Goal: Task Accomplishment & Management: Manage account settings

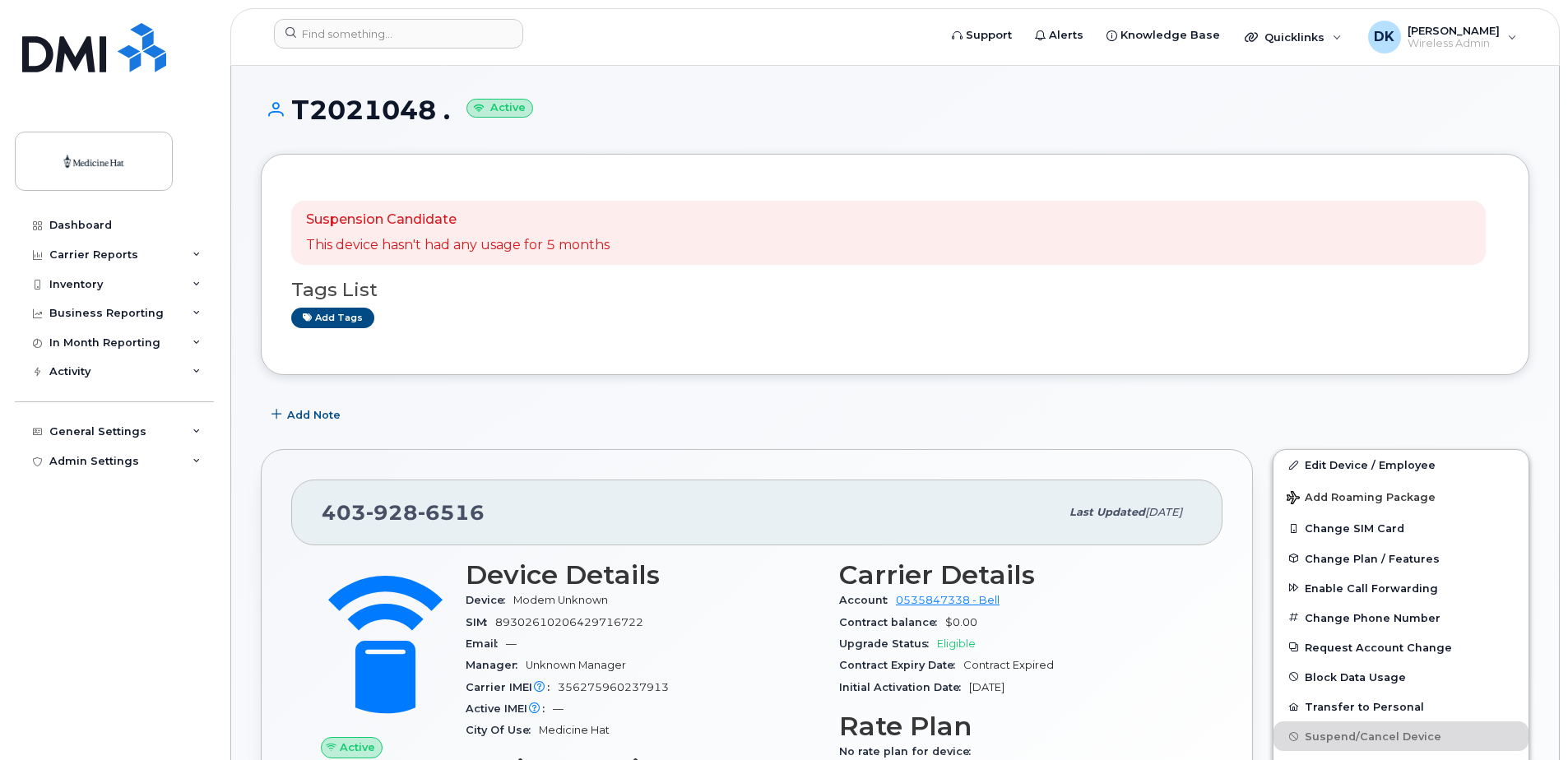
scroll to position [329, 0]
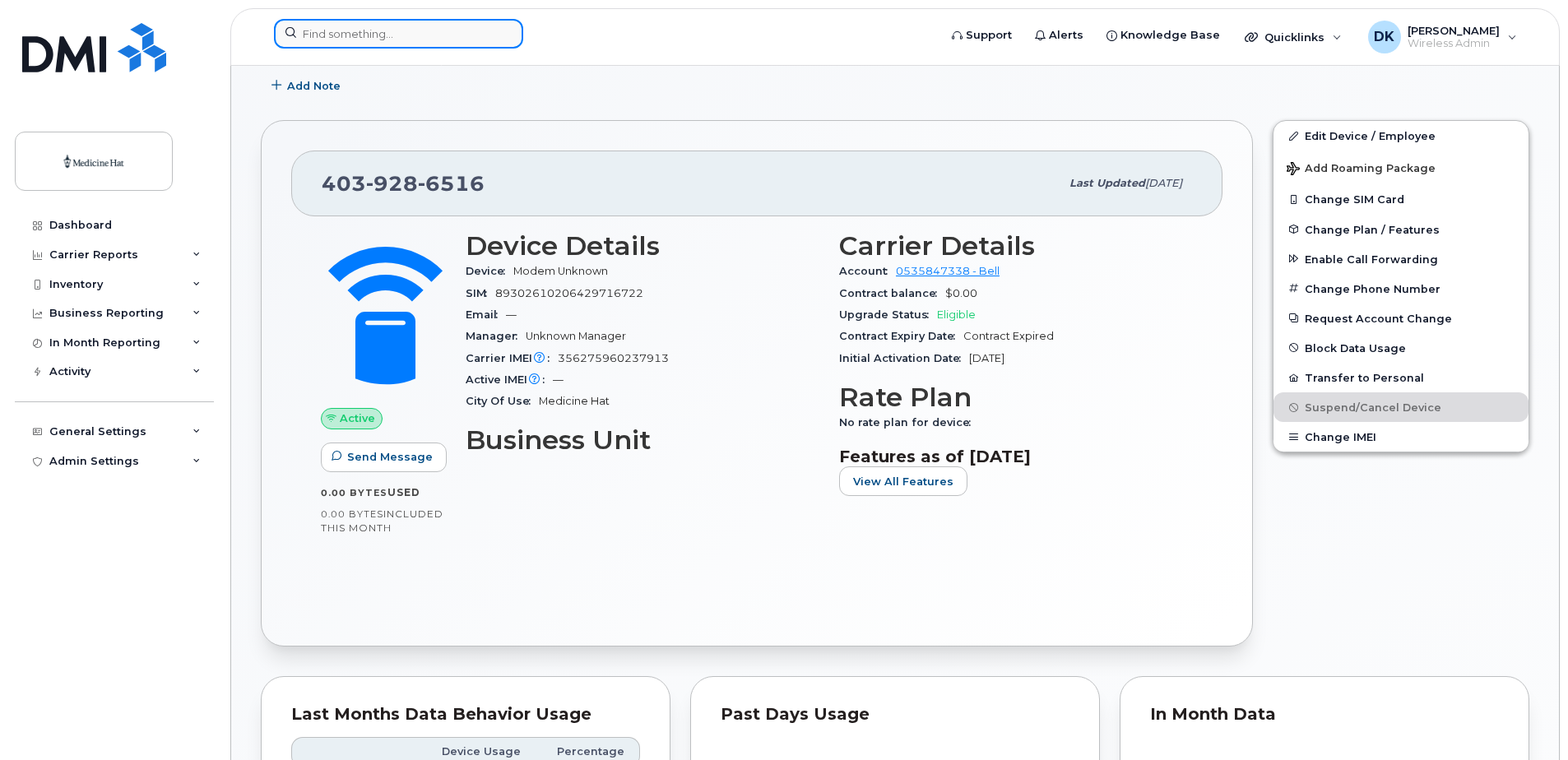
click at [454, 38] on input at bounding box center [398, 33] width 249 height 29
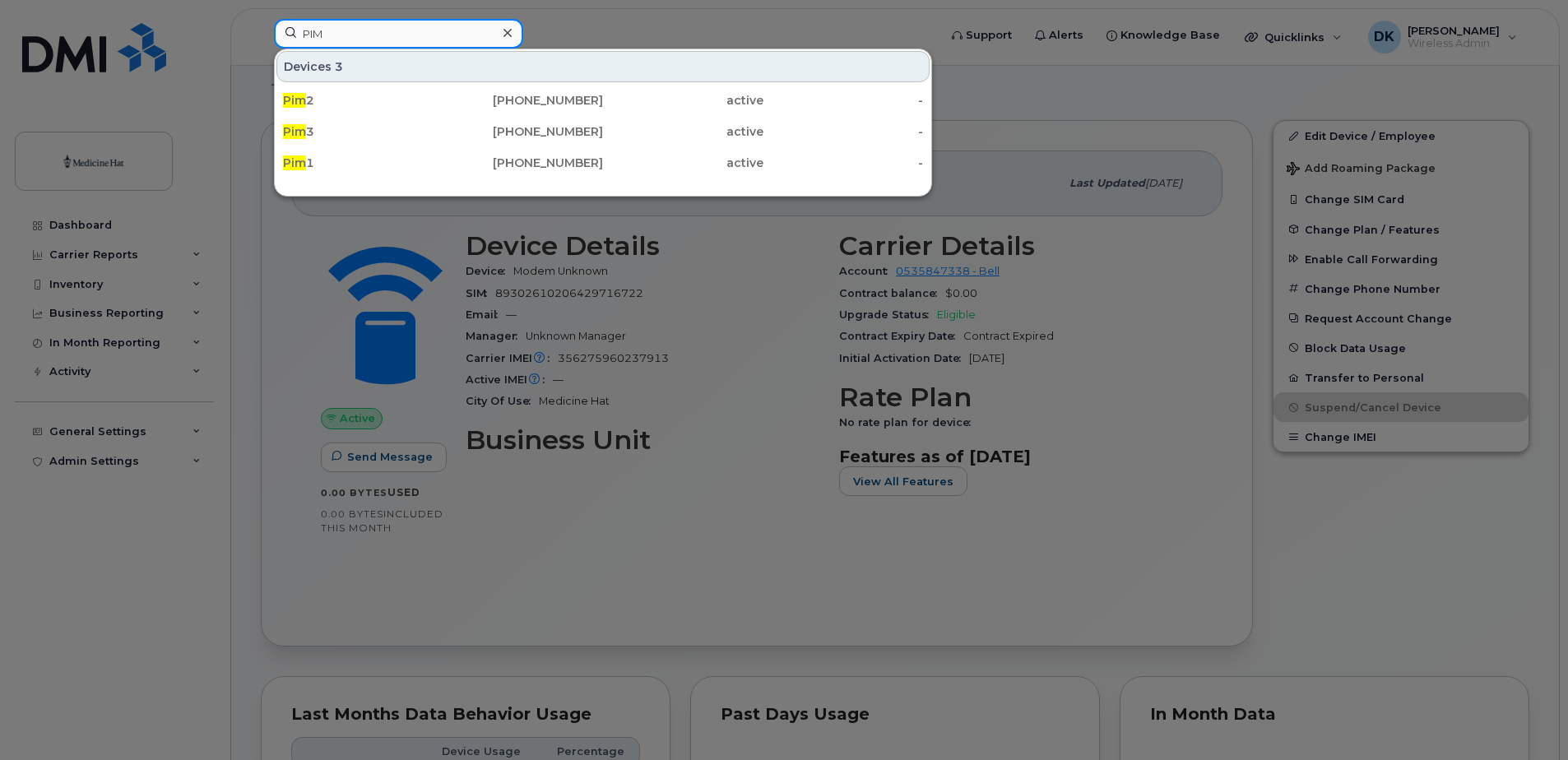
type input "PIM"
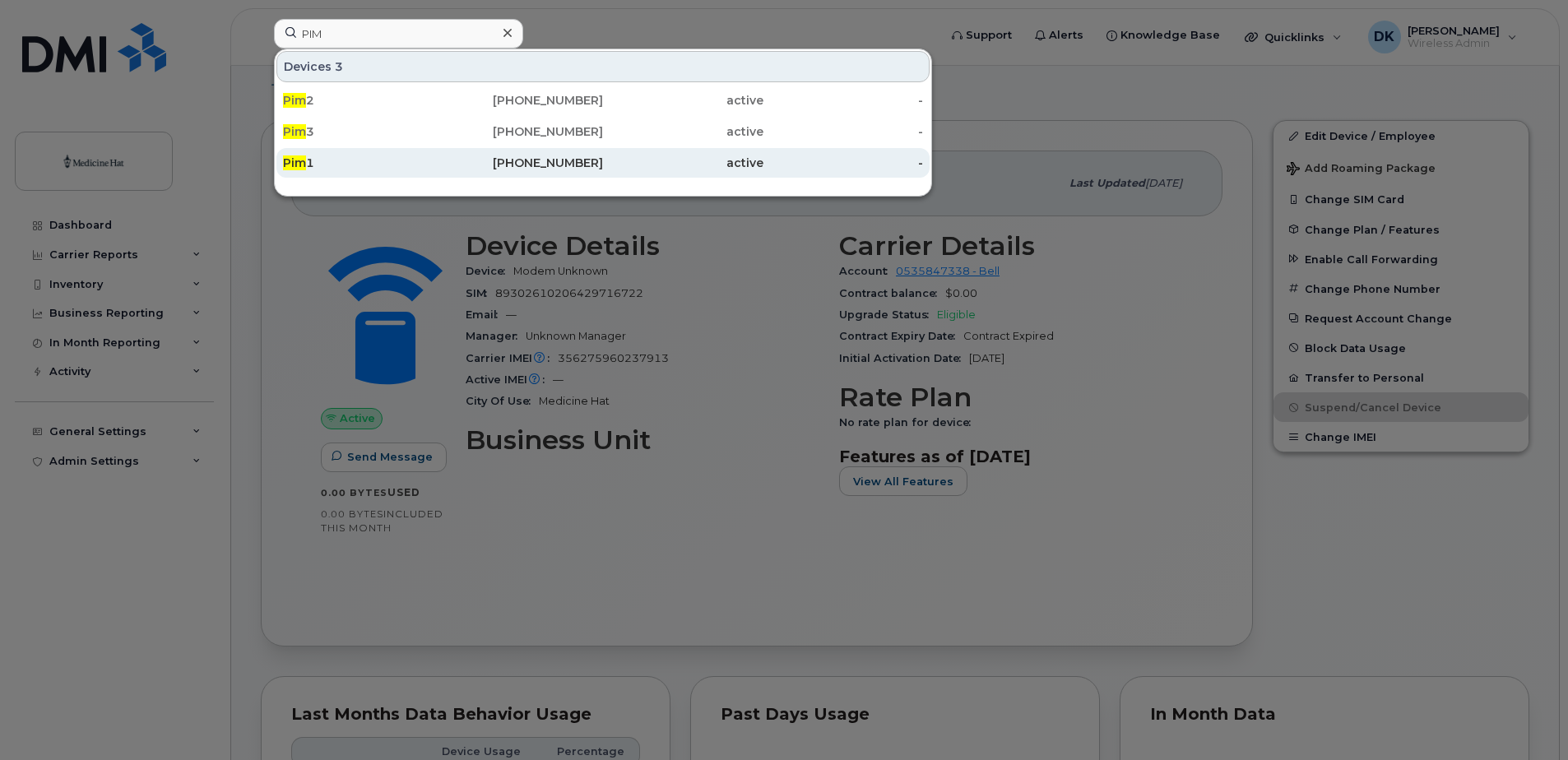
click at [306, 169] on span "Pim" at bounding box center [294, 163] width 23 height 15
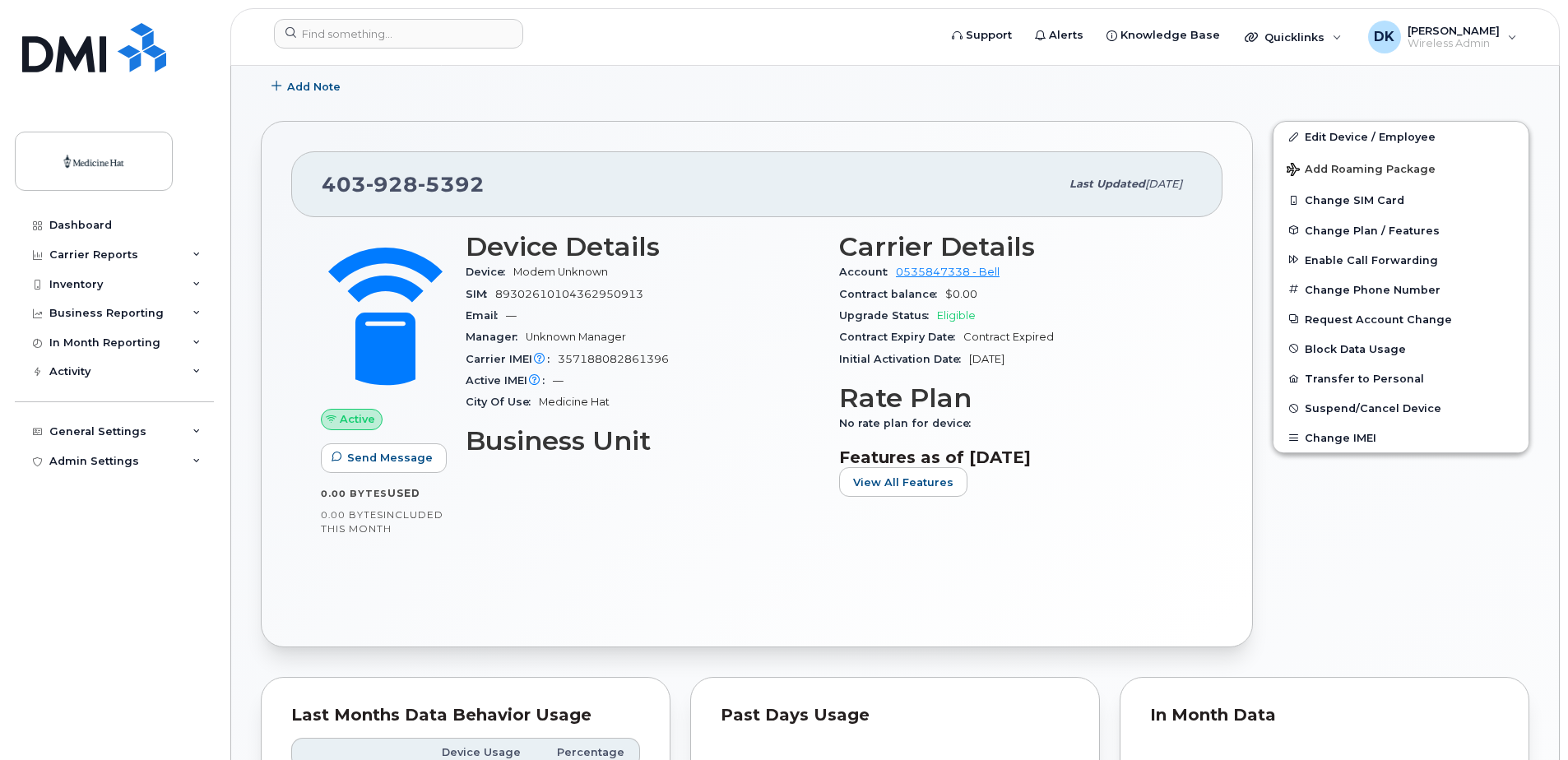
scroll to position [329, 0]
click at [1352, 410] on span "Suspend/Cancel Device" at bounding box center [1373, 407] width 137 height 12
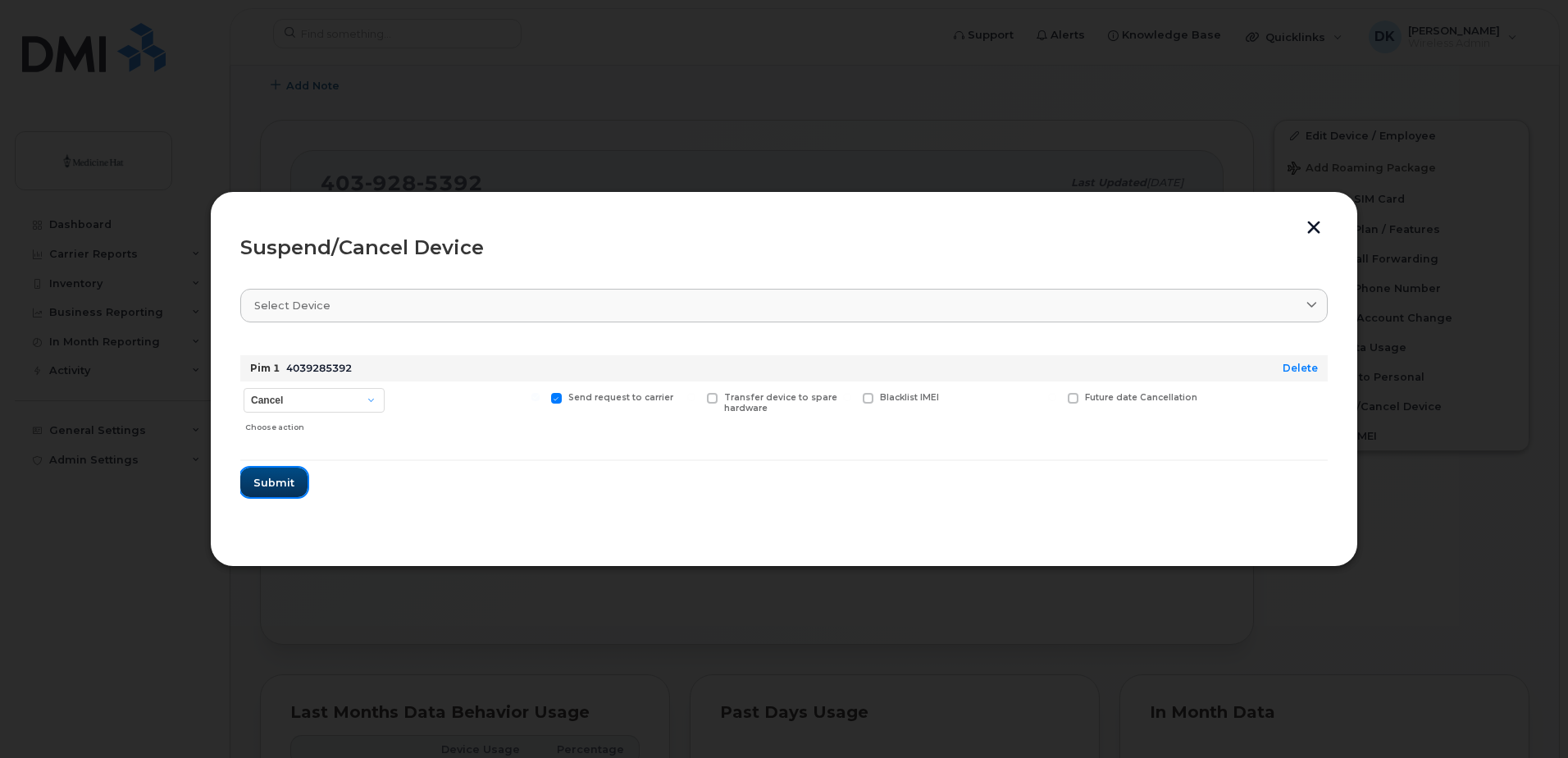
click at [262, 480] on span "Submit" at bounding box center [274, 482] width 41 height 16
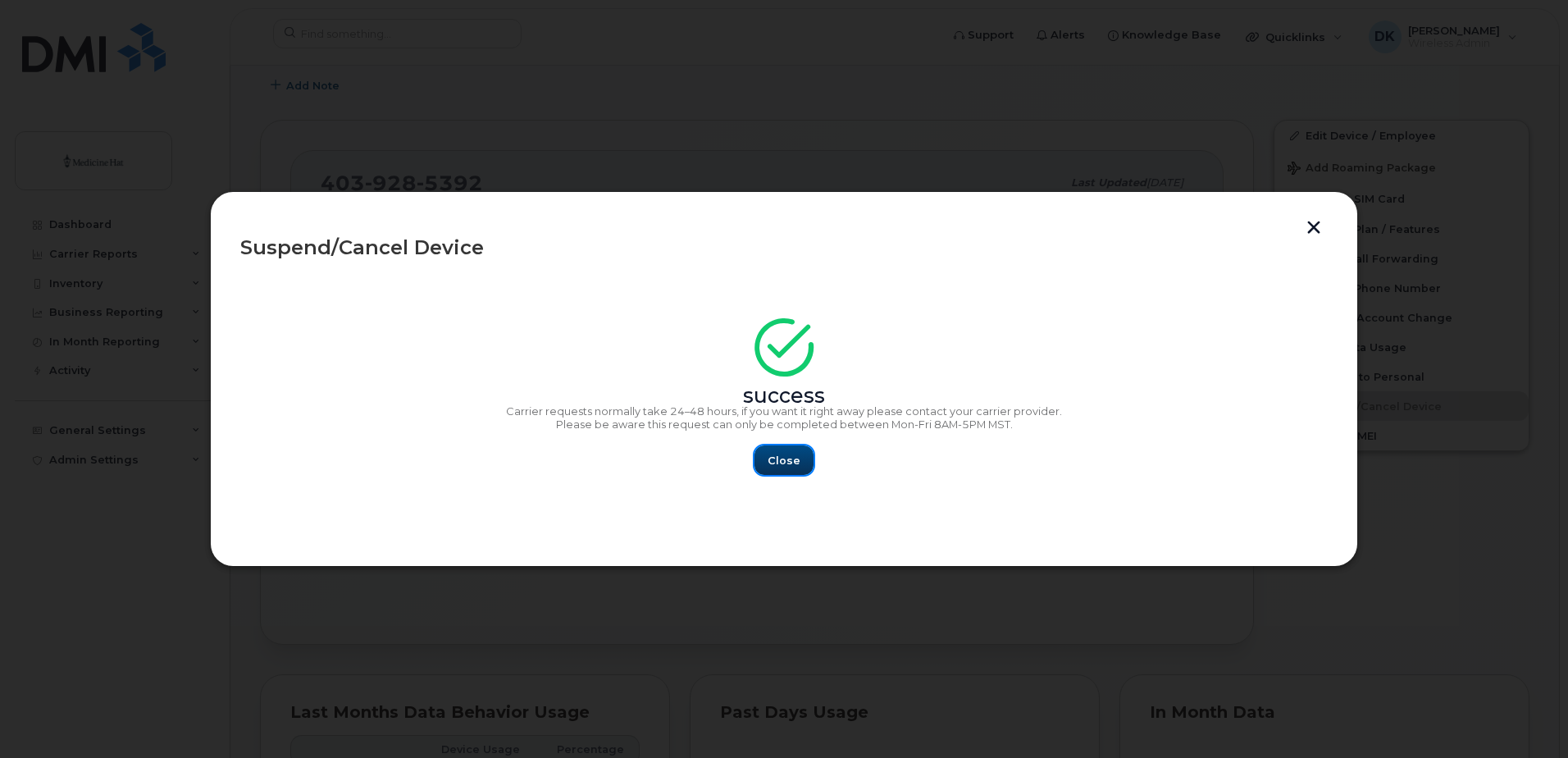
click at [797, 455] on span "Close" at bounding box center [784, 461] width 33 height 16
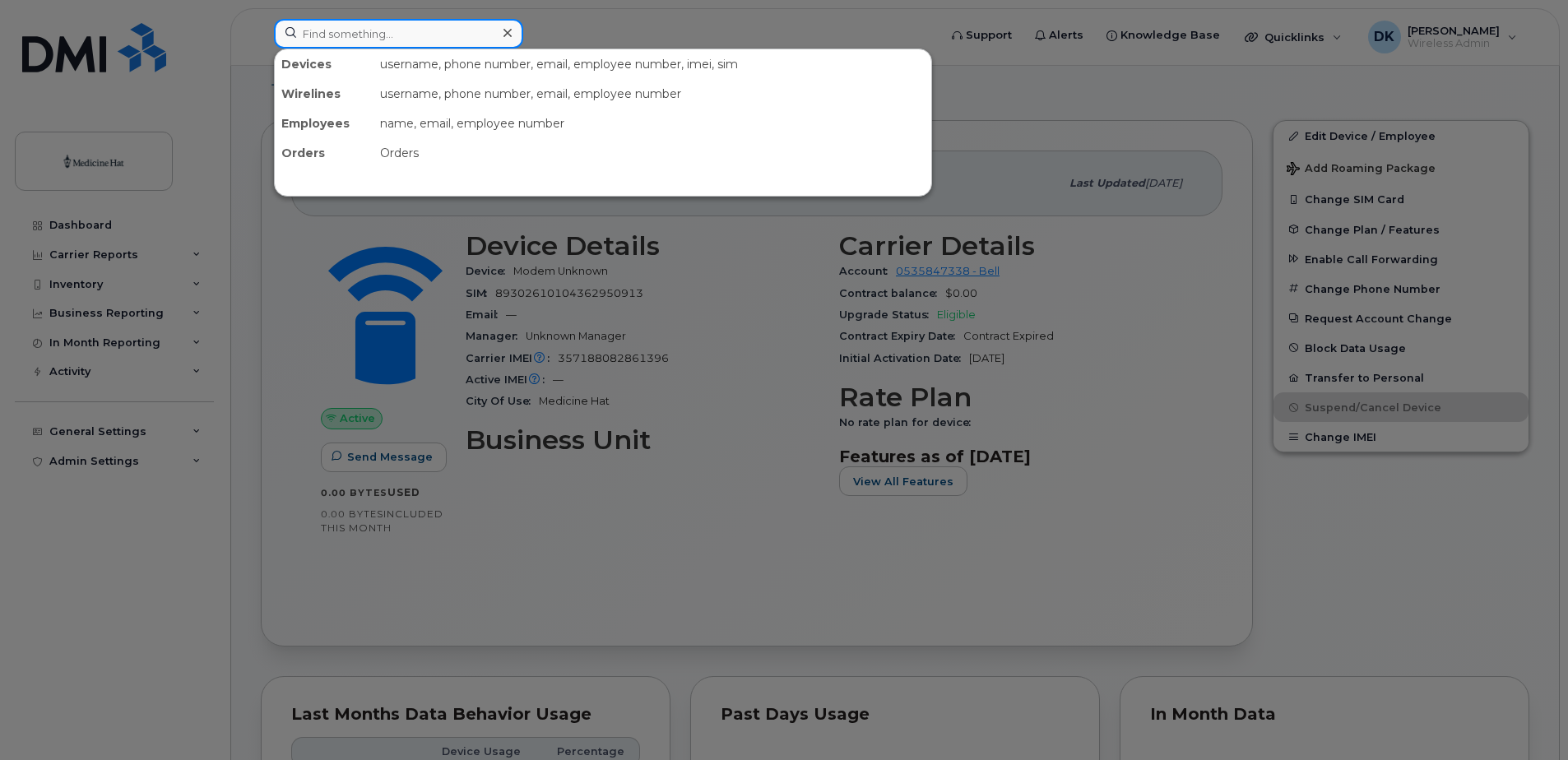
click at [454, 38] on input at bounding box center [398, 33] width 249 height 29
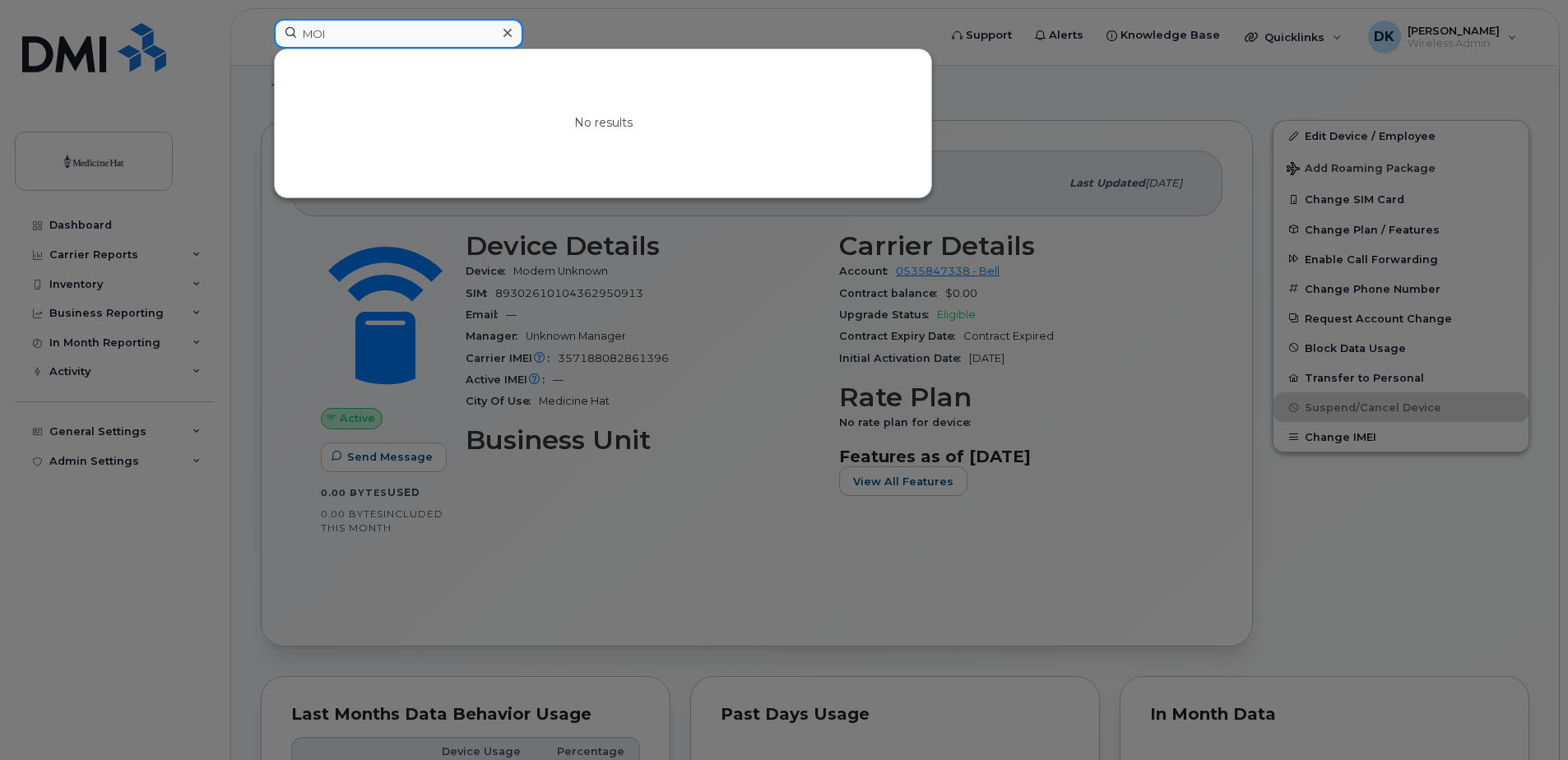
type input "MOI"
click at [501, 36] on div at bounding box center [507, 33] width 24 height 24
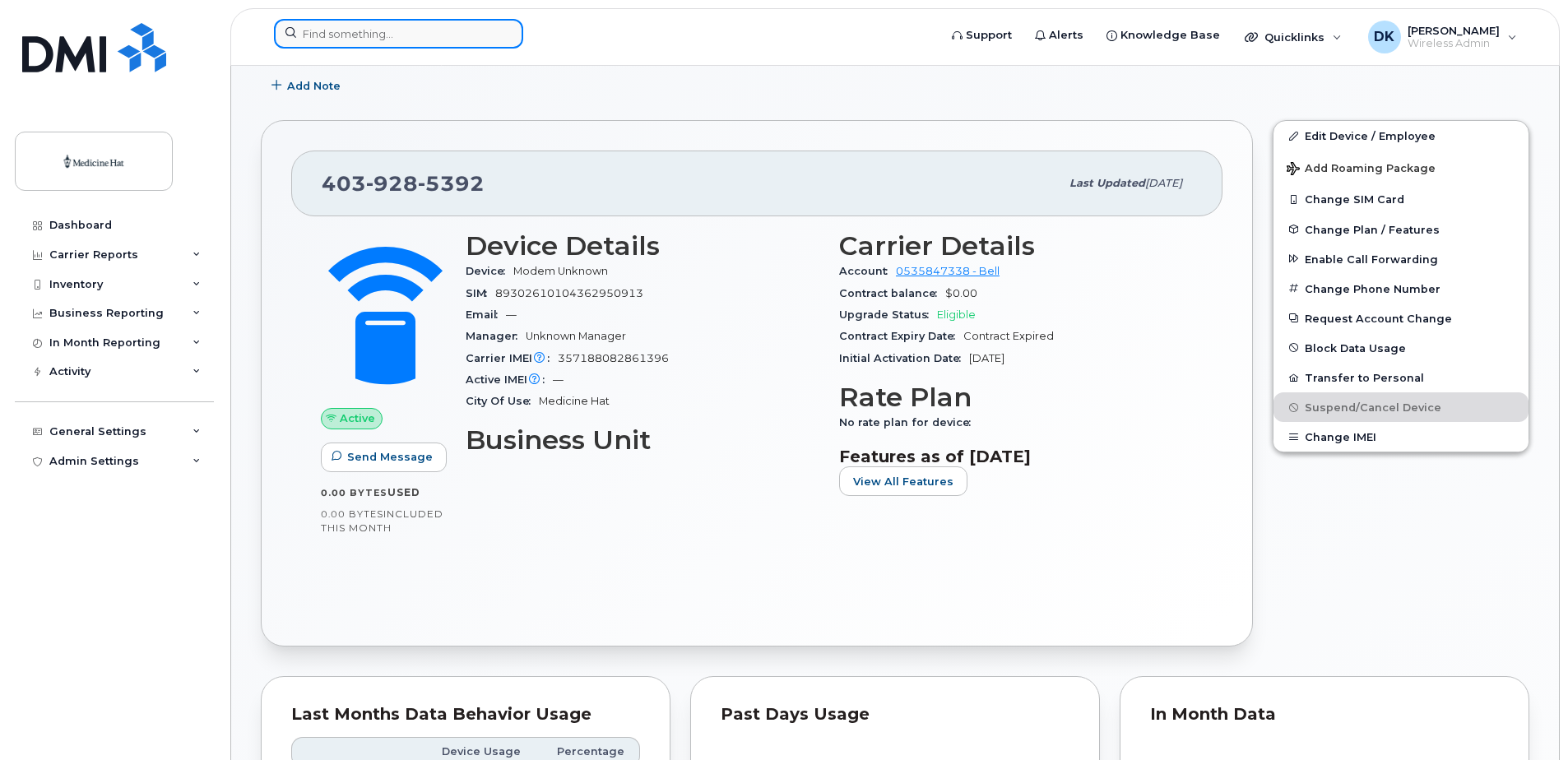
click at [469, 34] on input at bounding box center [398, 33] width 249 height 29
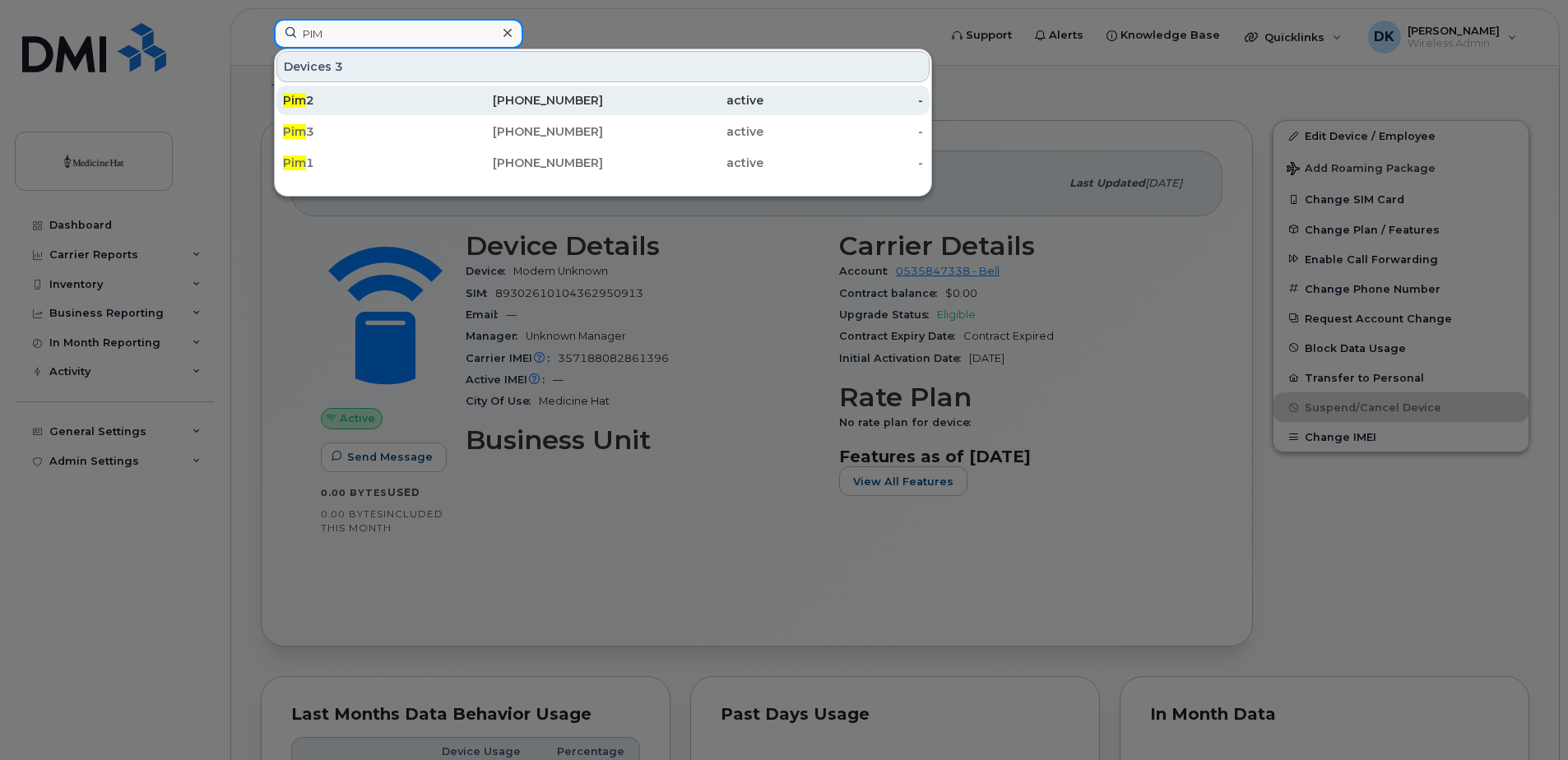
type input "PIM"
click at [555, 96] on div "403-928-5764" at bounding box center [523, 100] width 160 height 16
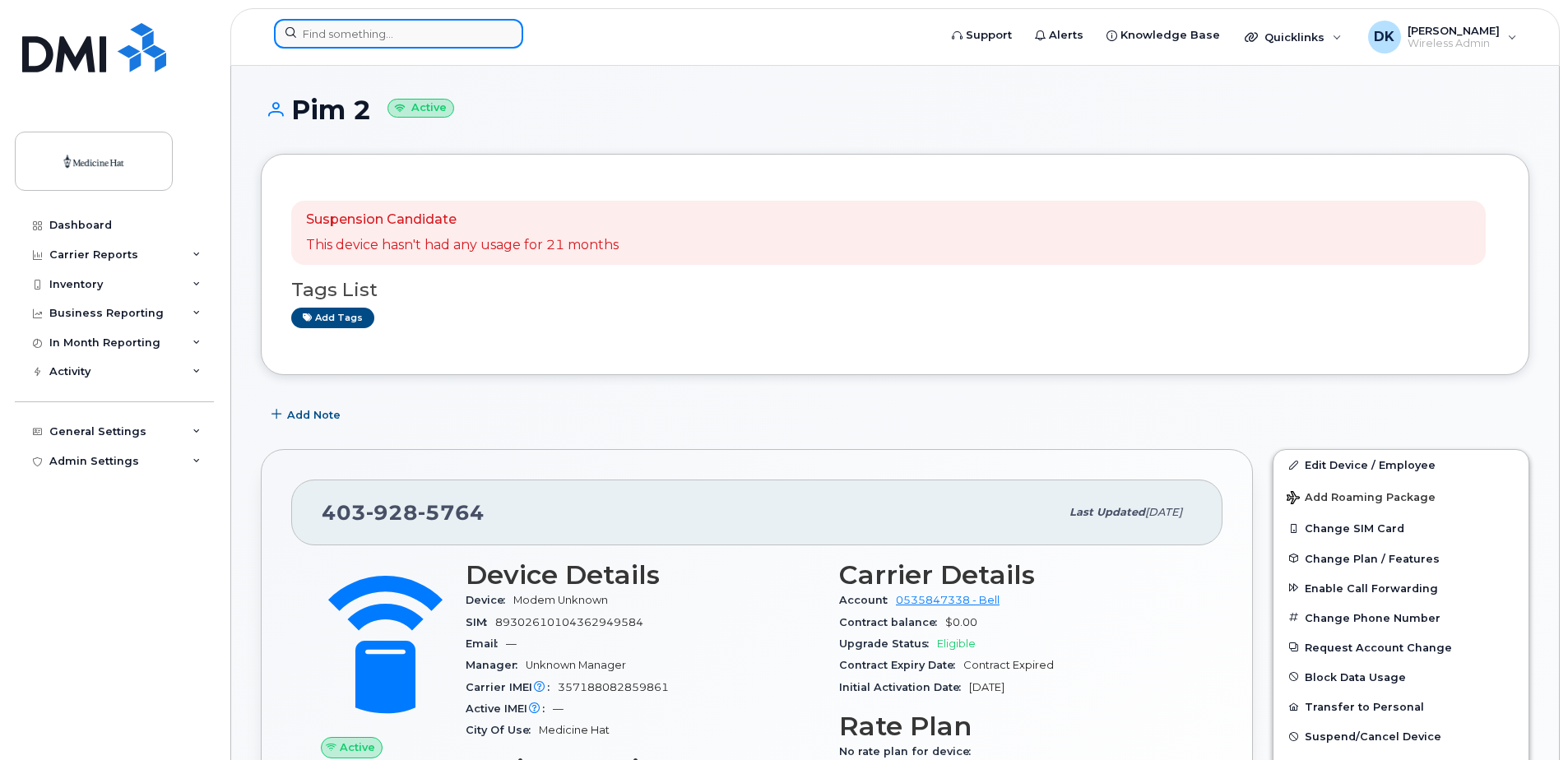
click at [448, 38] on input at bounding box center [398, 33] width 249 height 29
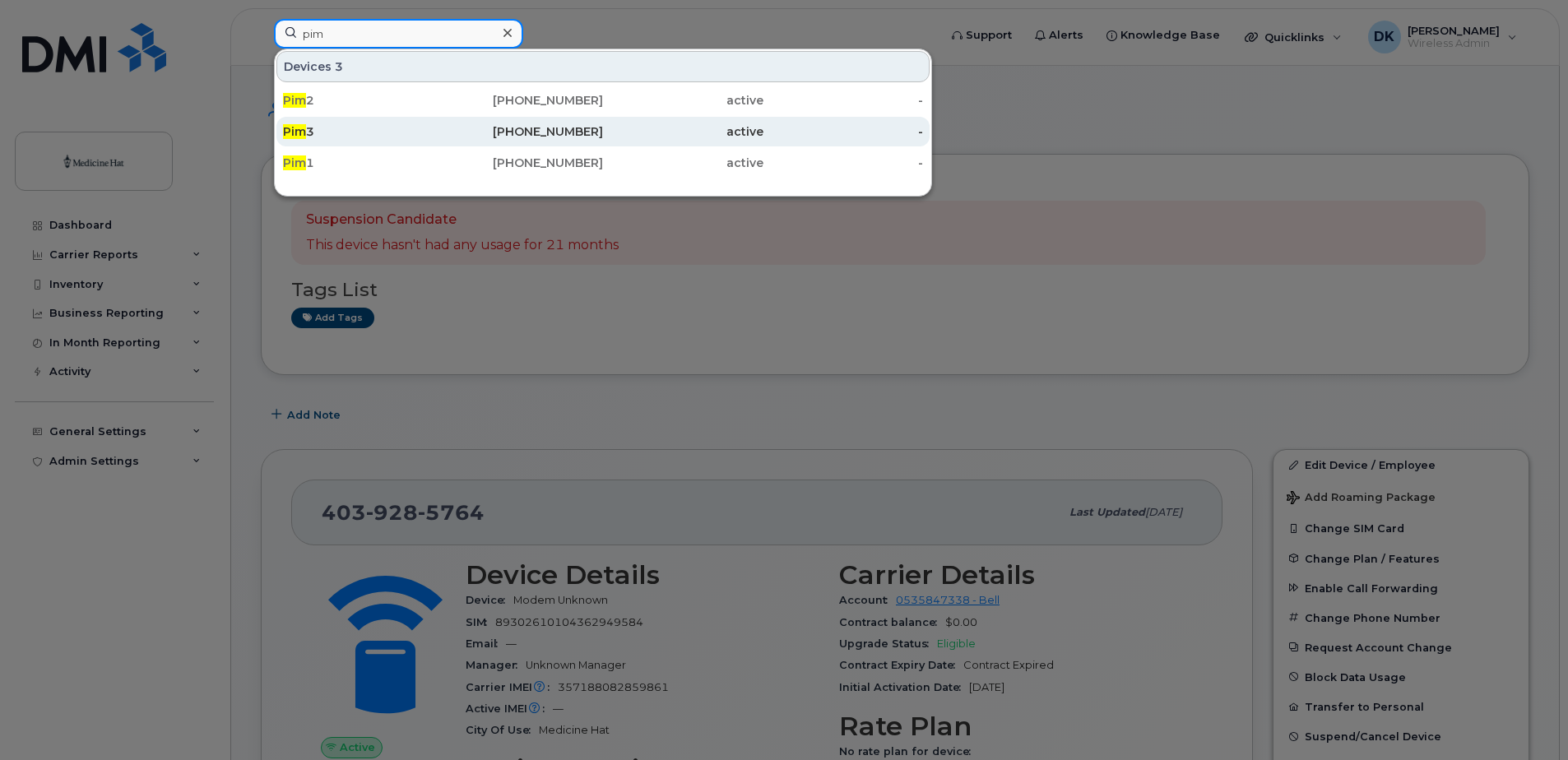
type input "pim"
click at [474, 125] on div "403-928-7341" at bounding box center [523, 132] width 160 height 16
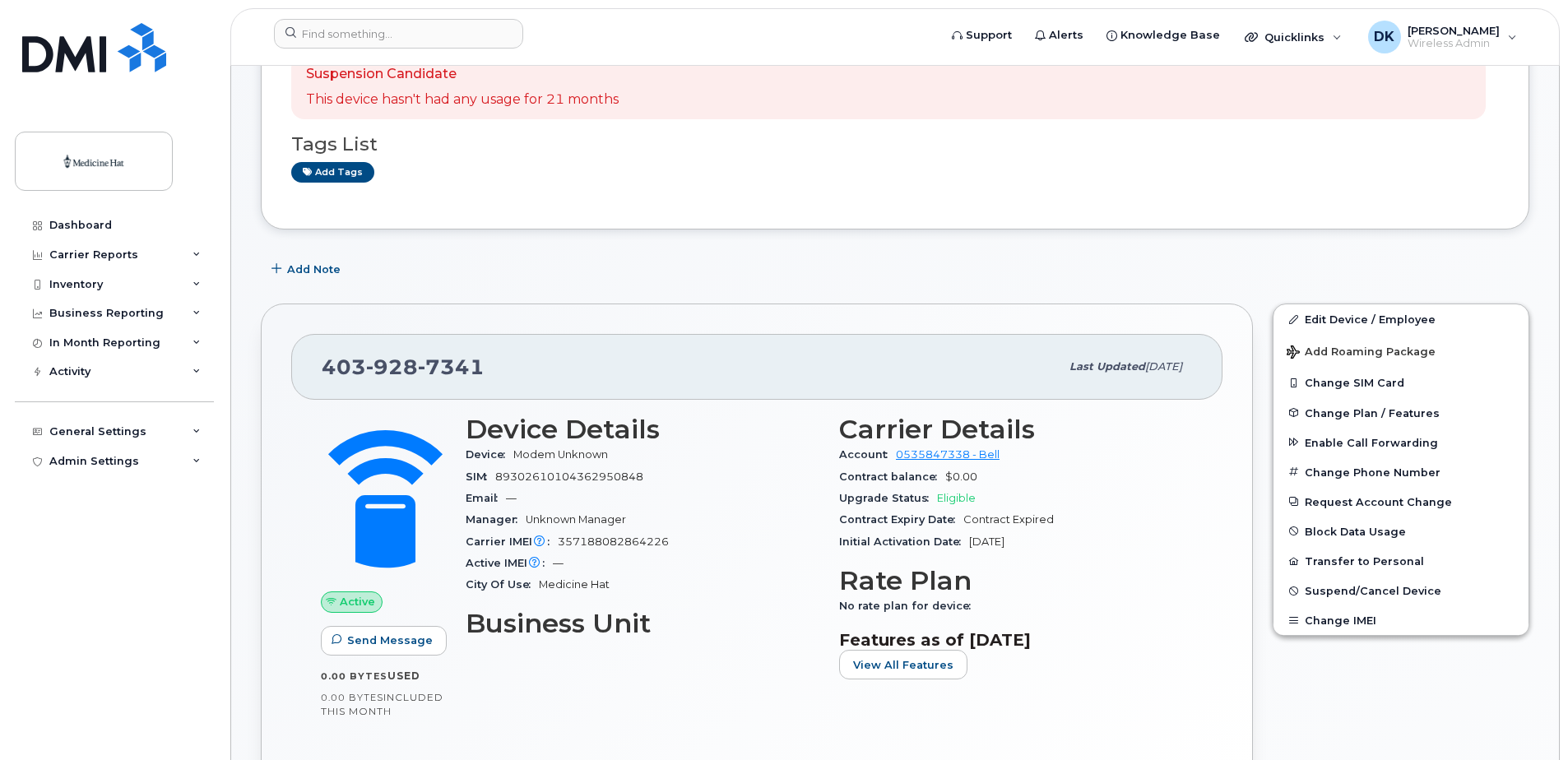
scroll to position [164, 0]
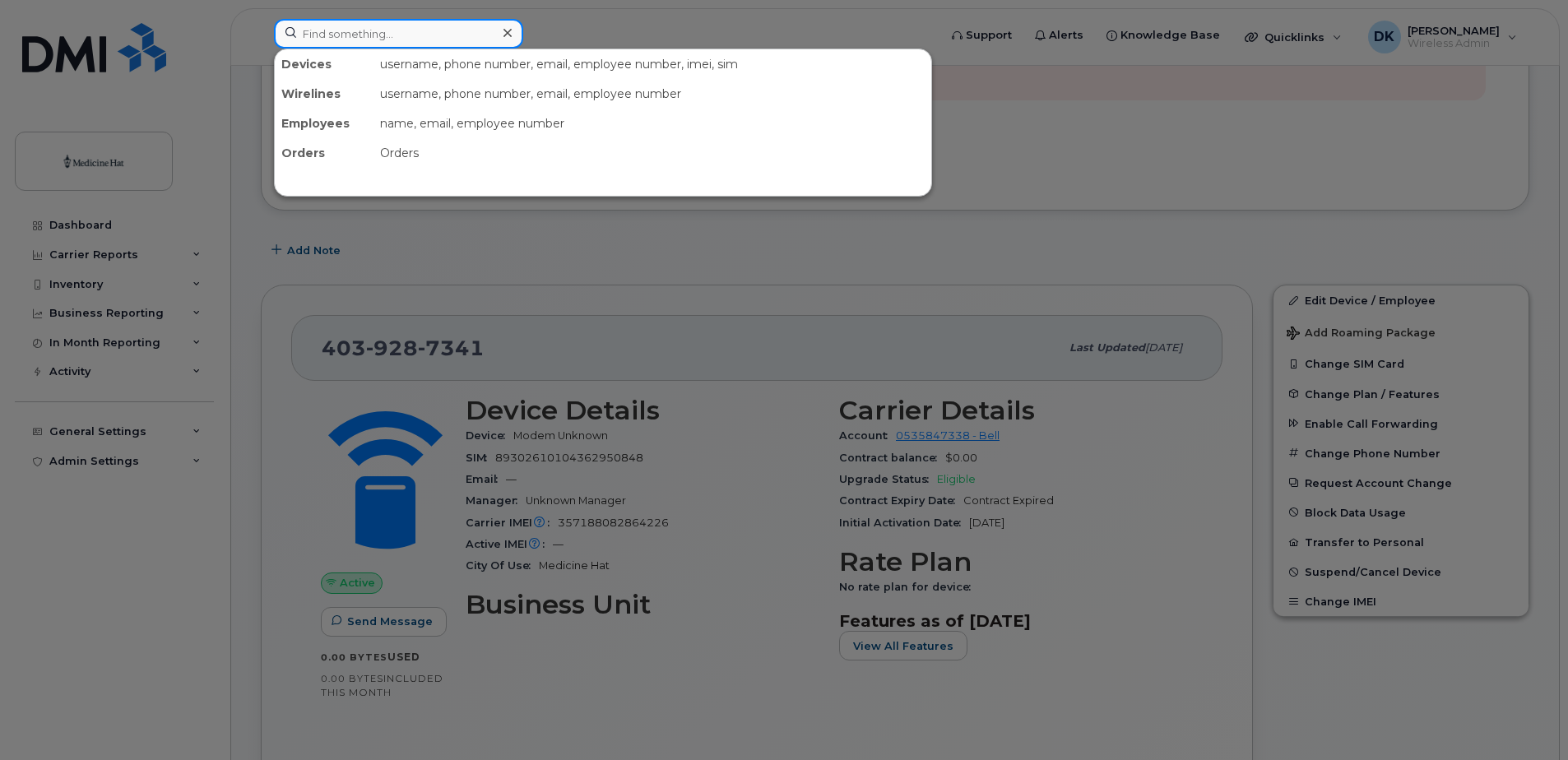
click at [418, 38] on input at bounding box center [398, 33] width 249 height 29
click at [415, 38] on input at bounding box center [398, 33] width 249 height 29
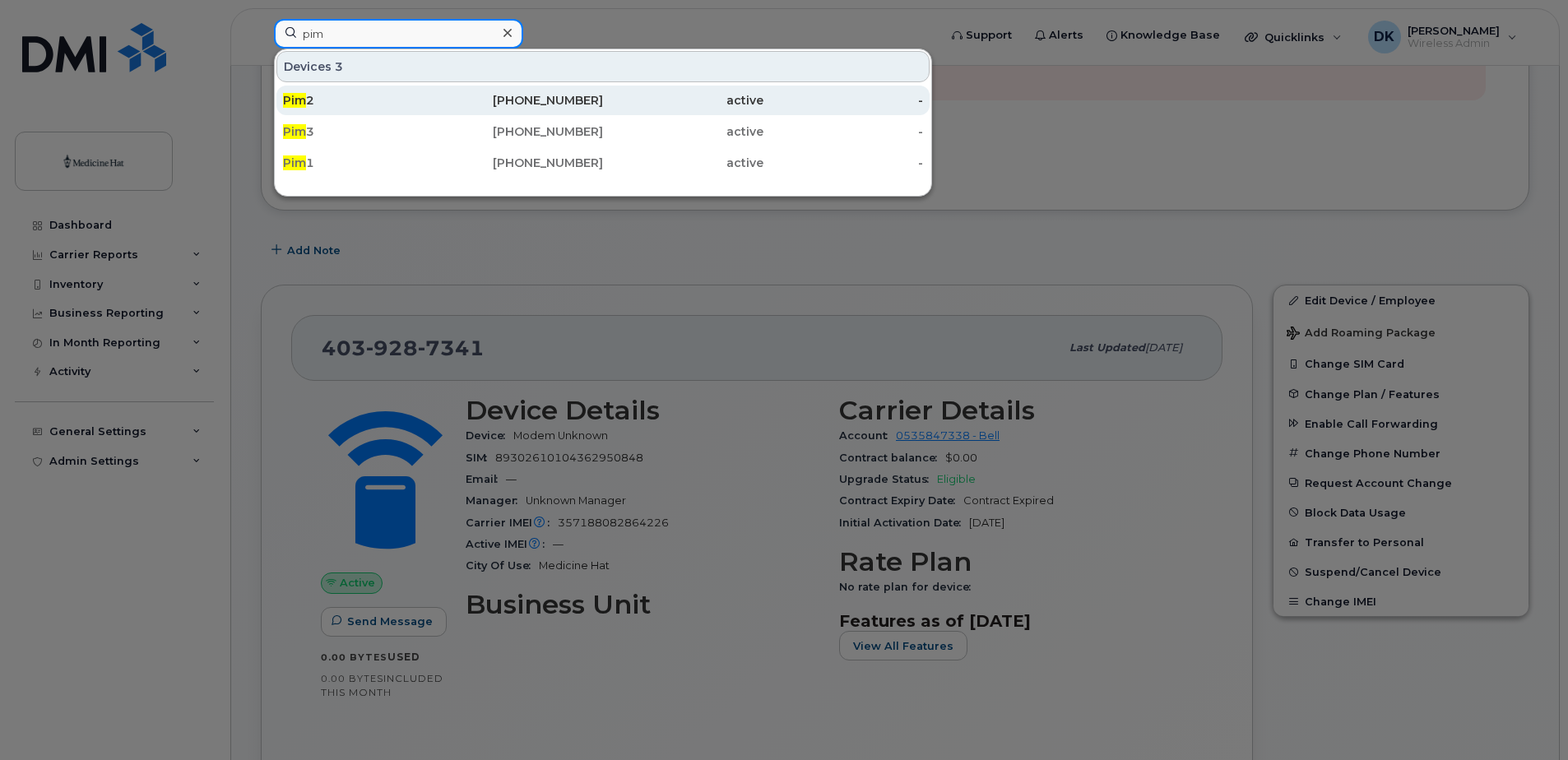
type input "pim"
click at [295, 90] on div "Pim 2" at bounding box center [363, 100] width 160 height 29
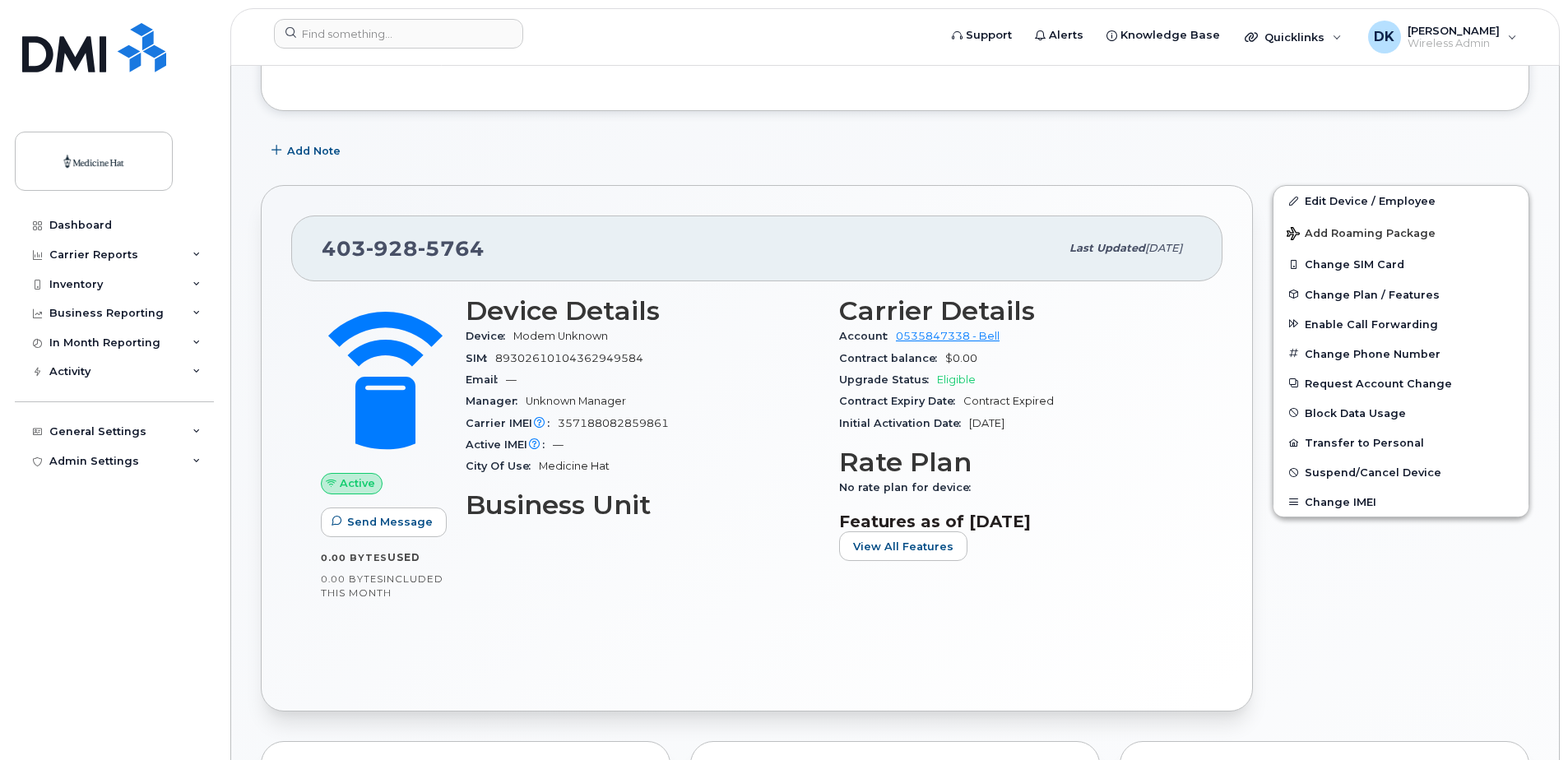
scroll to position [329, 0]
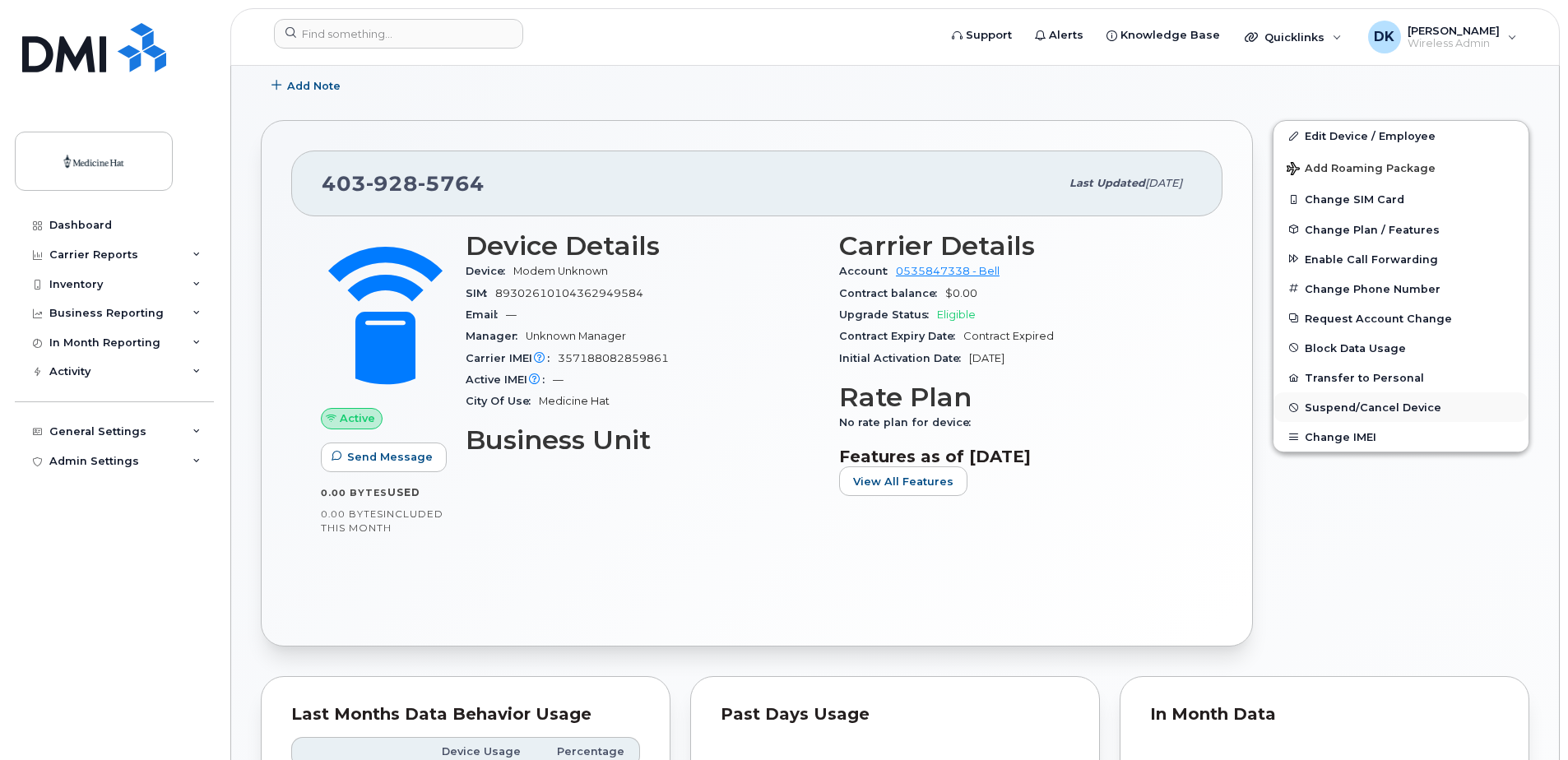
click at [1373, 404] on span "Suspend/Cancel Device" at bounding box center [1373, 407] width 137 height 12
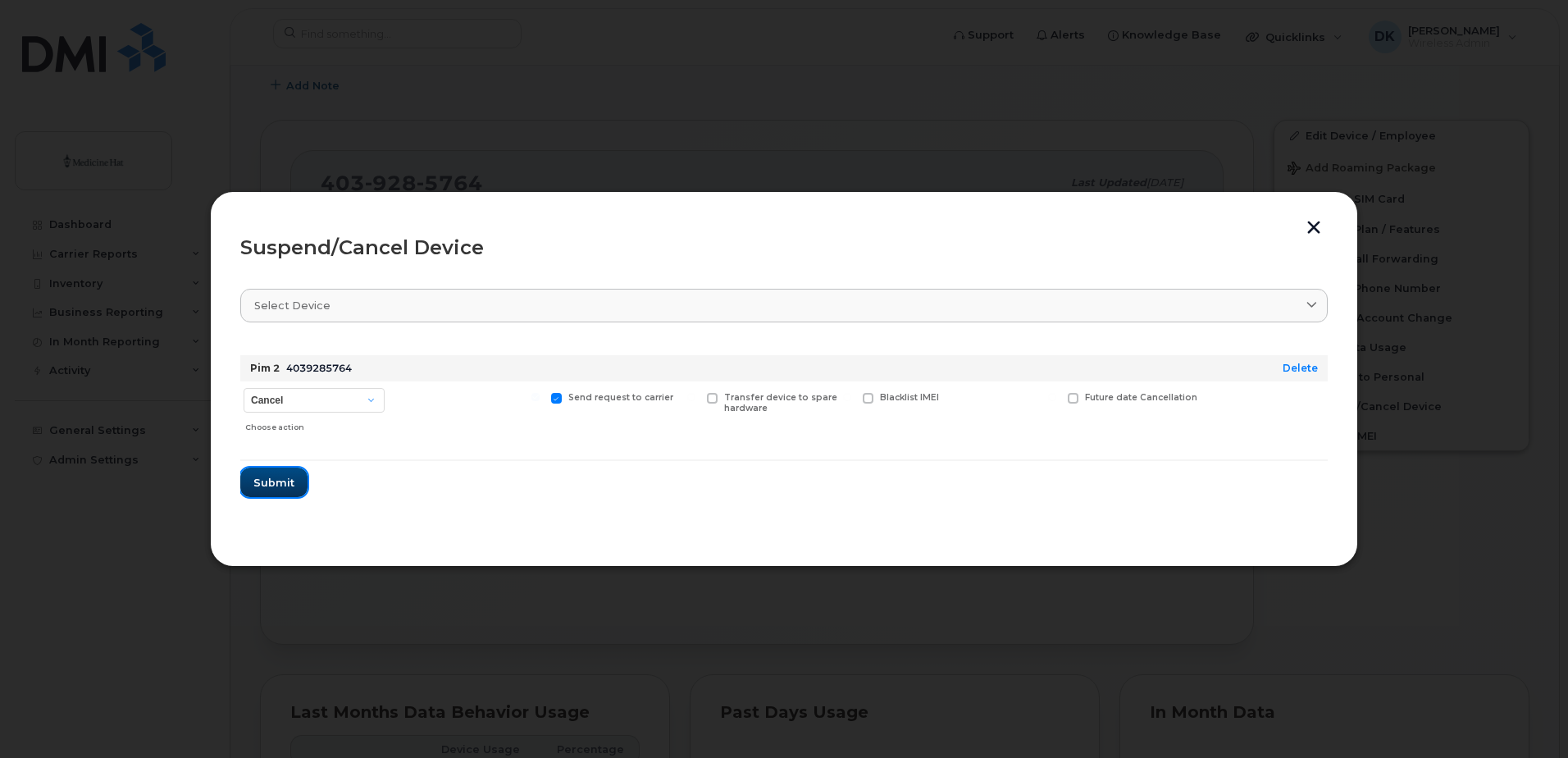
click at [287, 485] on span "Submit" at bounding box center [274, 482] width 41 height 16
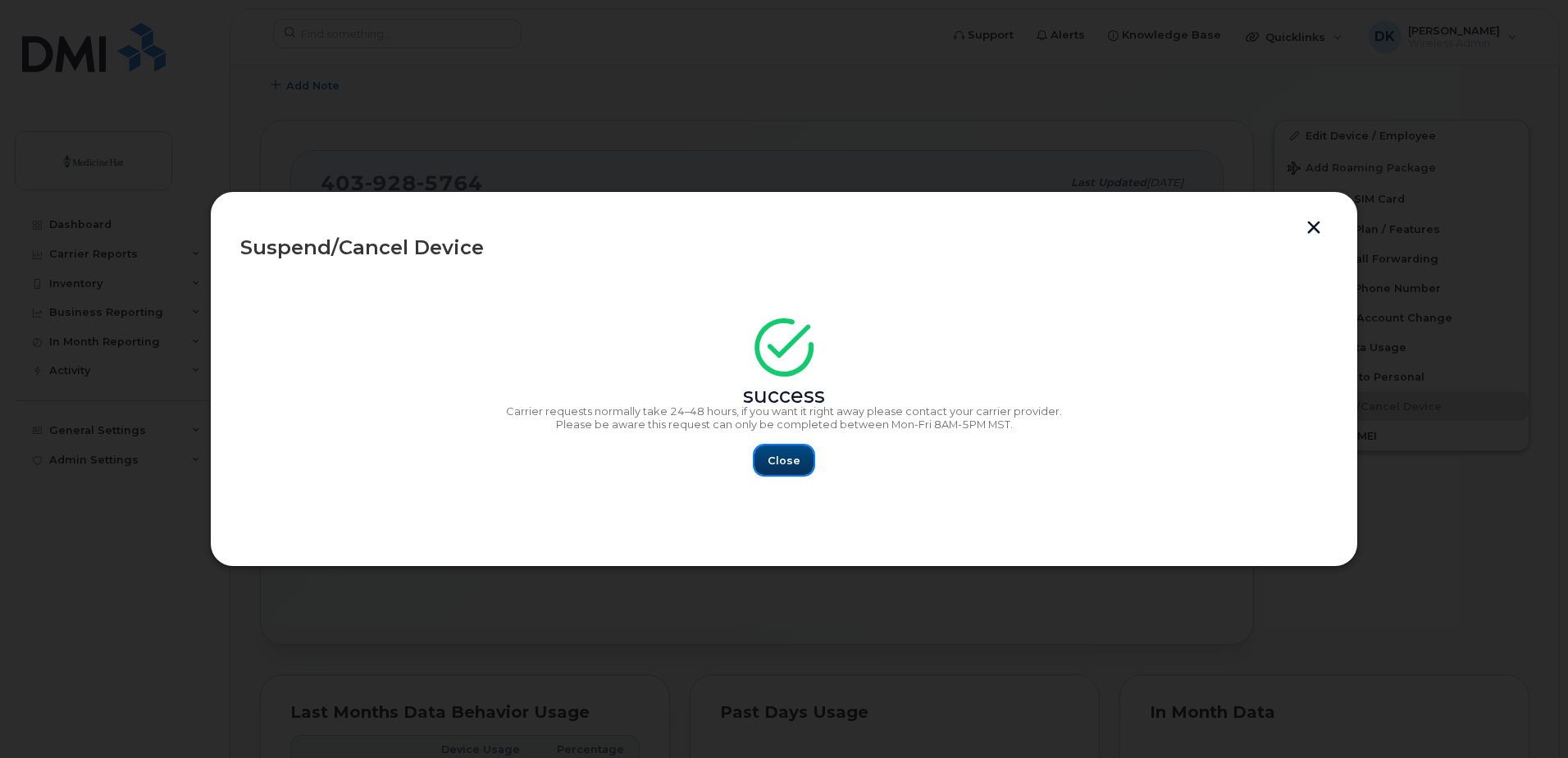
click at [774, 464] on span "Close" at bounding box center [784, 461] width 33 height 16
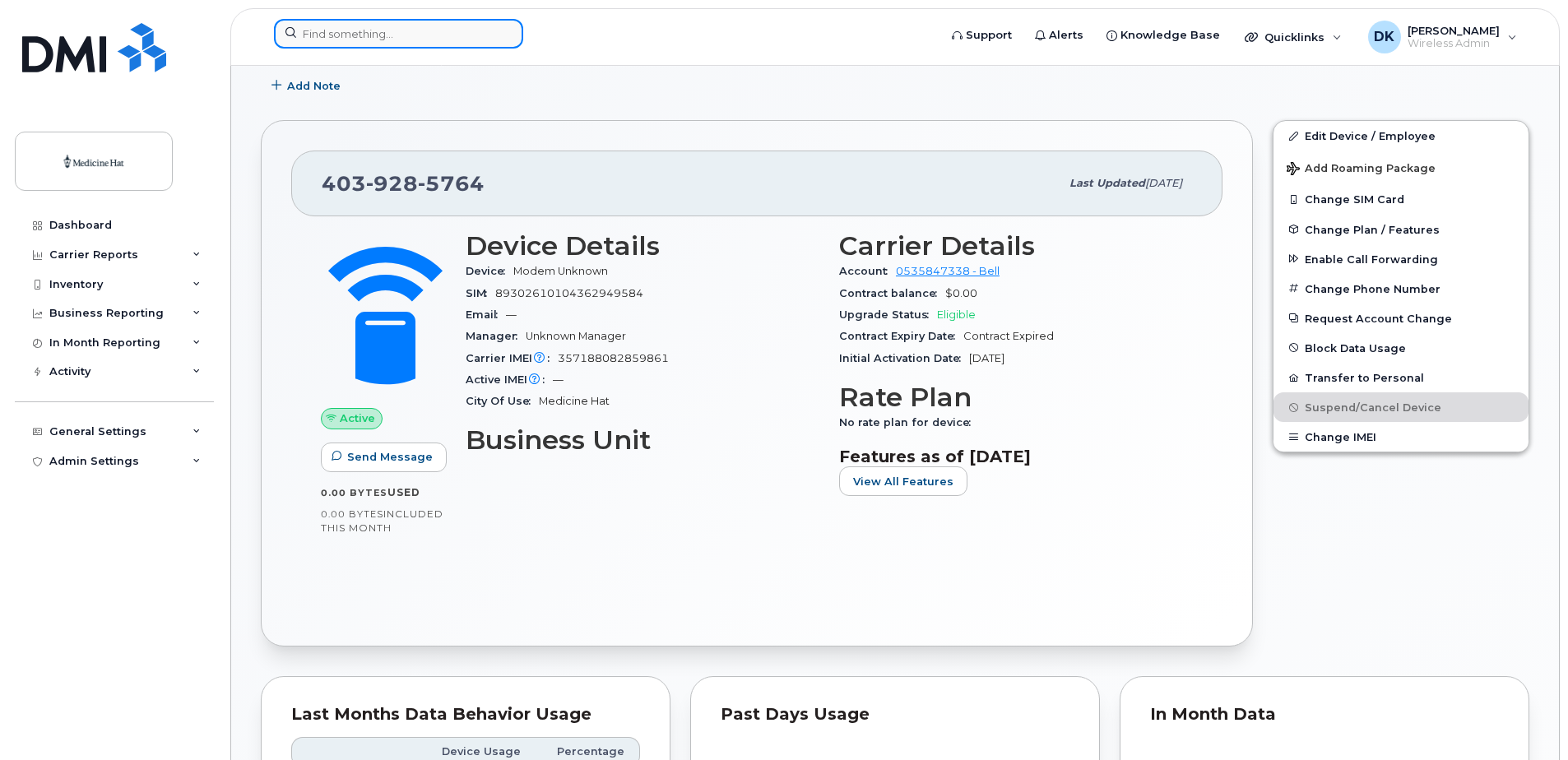
click at [424, 34] on input at bounding box center [398, 33] width 249 height 29
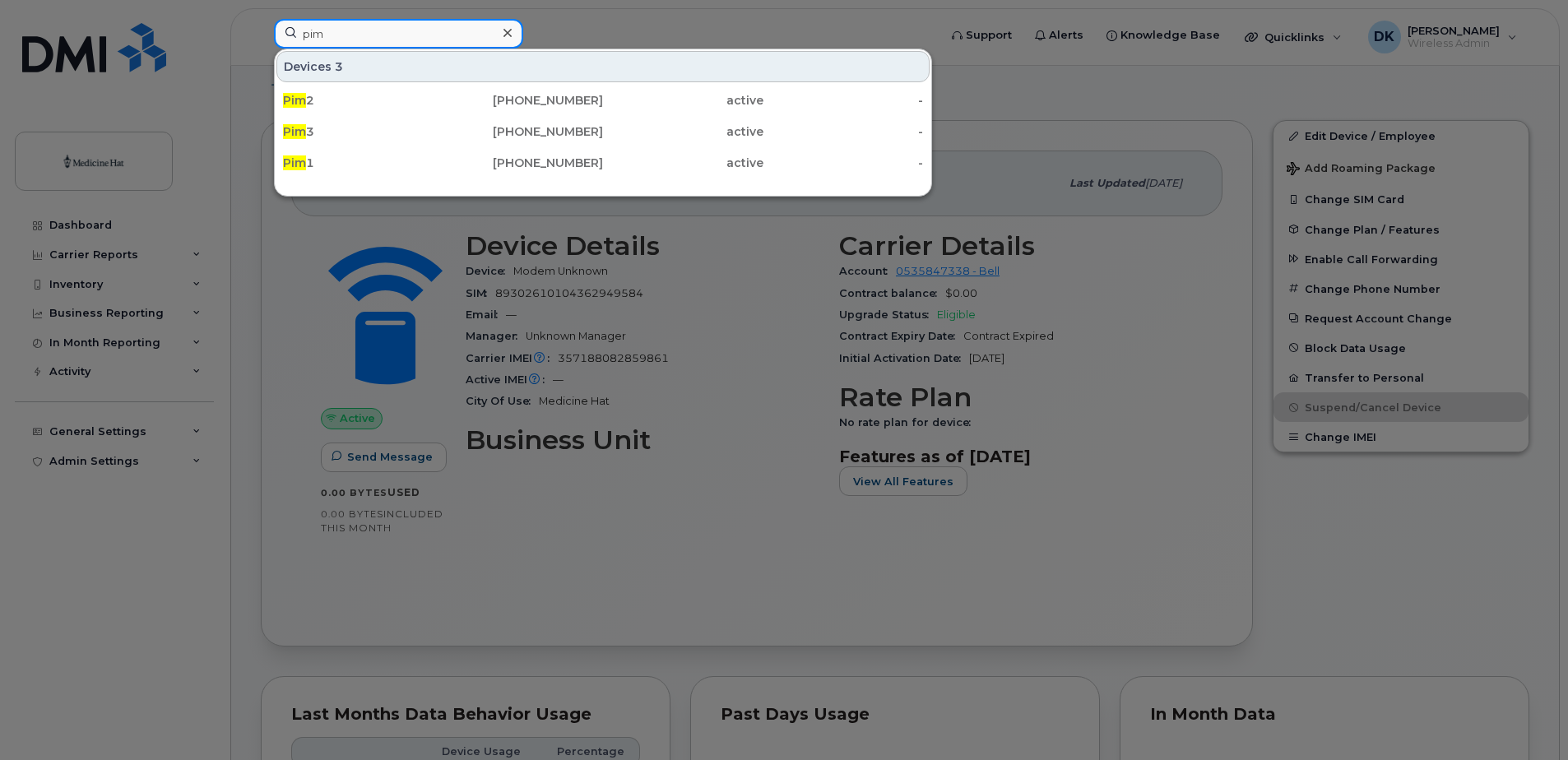
type input "pim"
click at [655, 325] on div at bounding box center [784, 380] width 1568 height 760
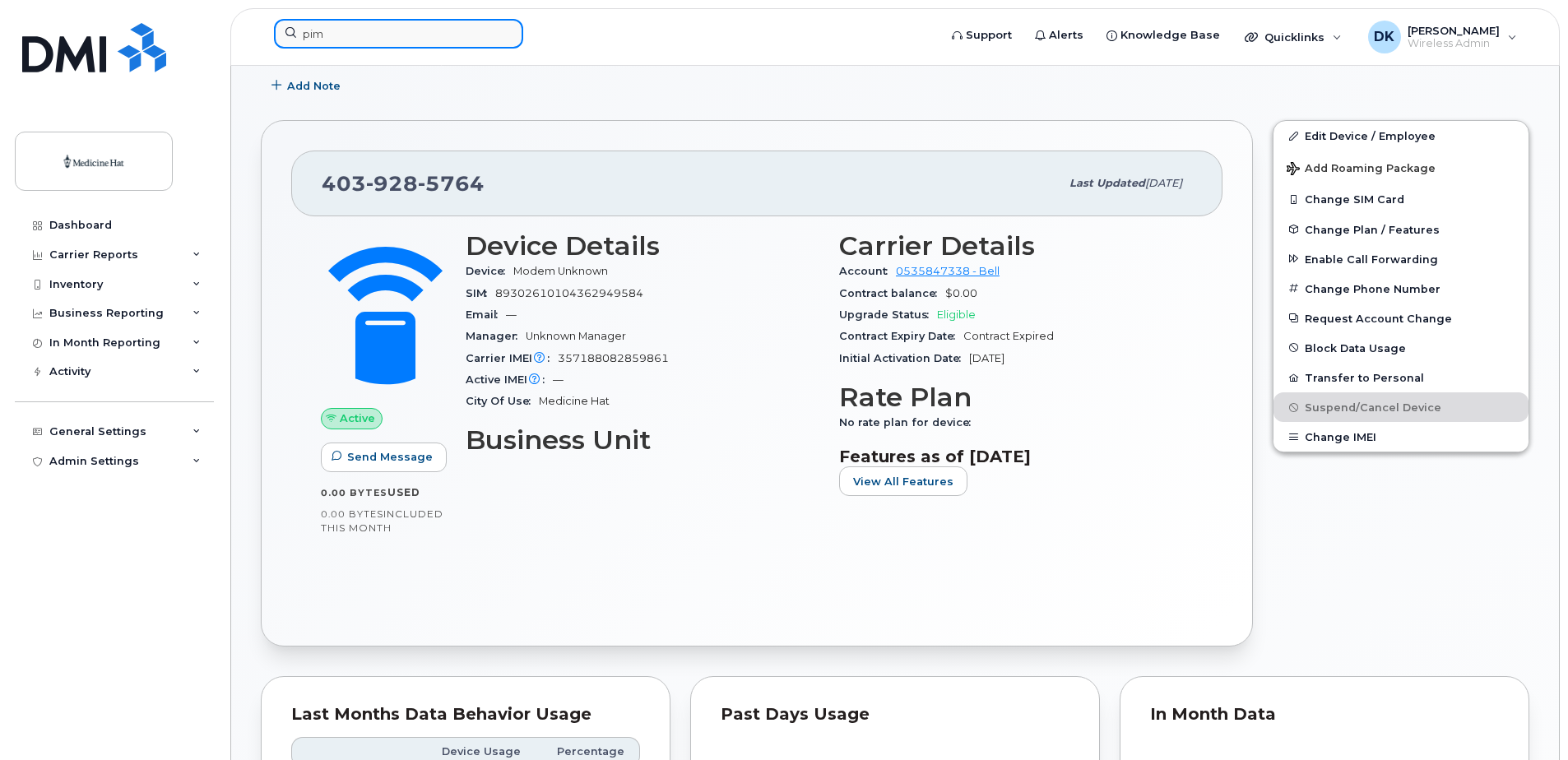
click at [410, 35] on input "pim" at bounding box center [398, 33] width 249 height 29
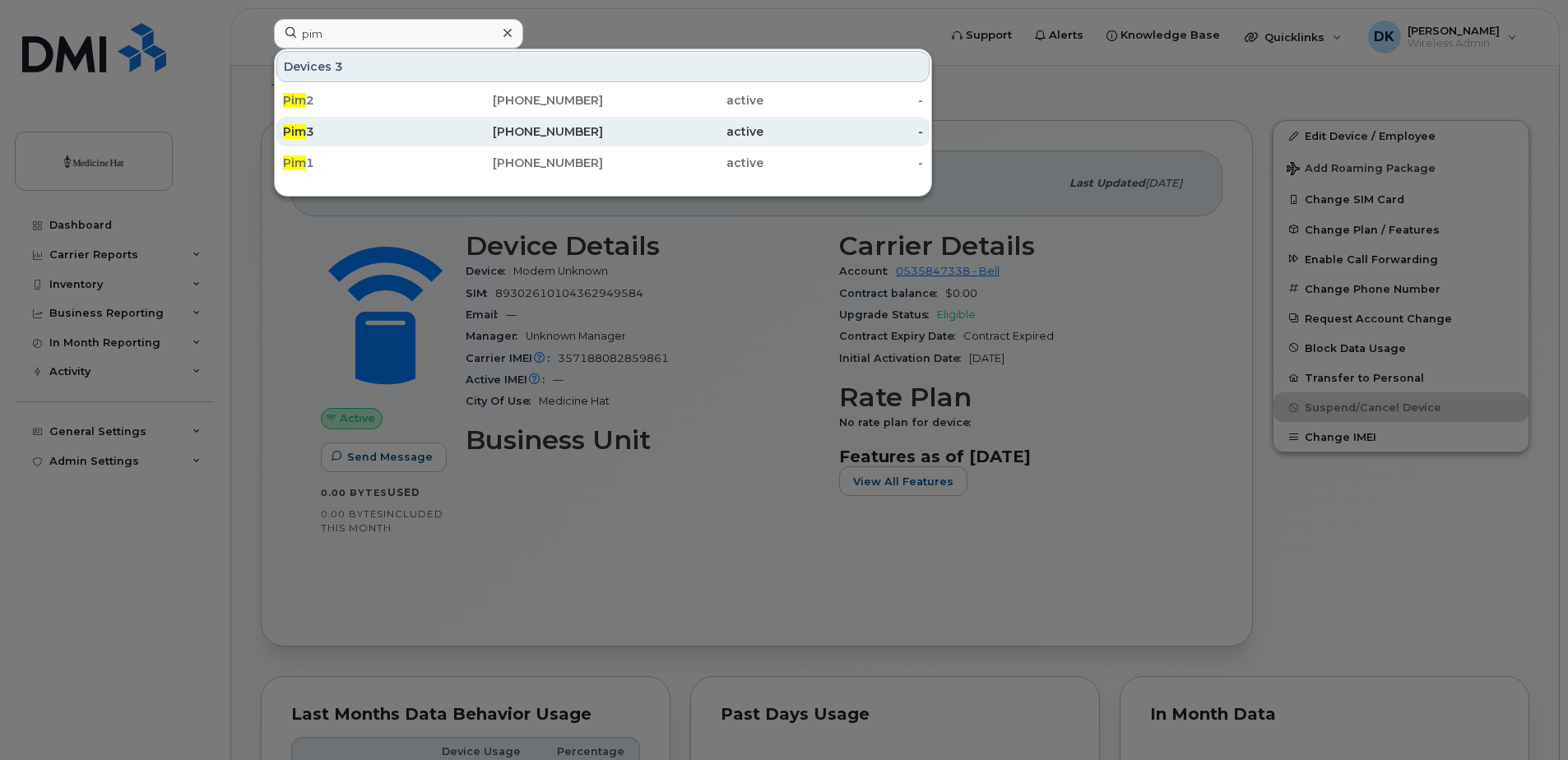
click at [308, 135] on div "Pim 3" at bounding box center [363, 132] width 160 height 16
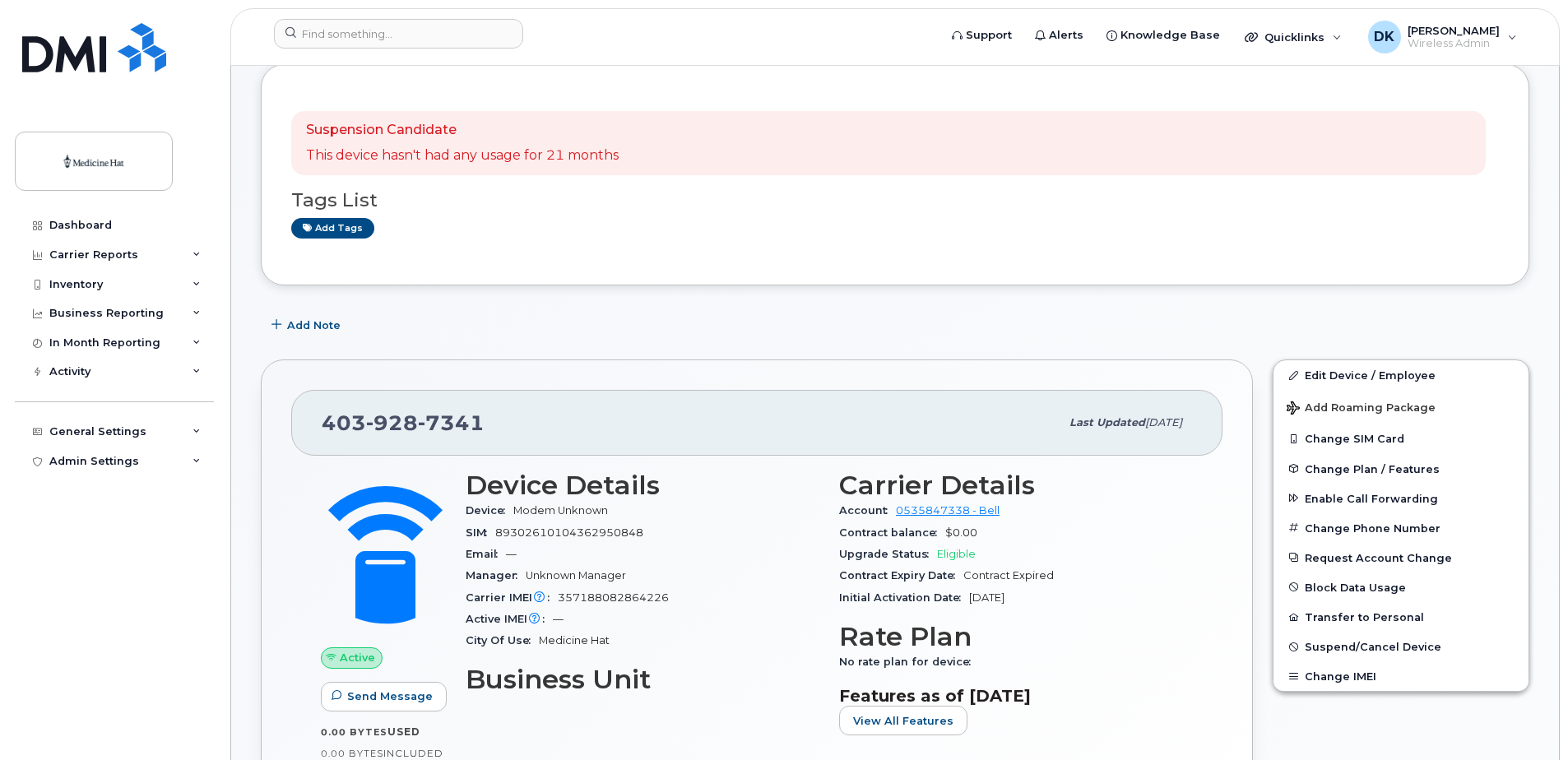
scroll to position [164, 0]
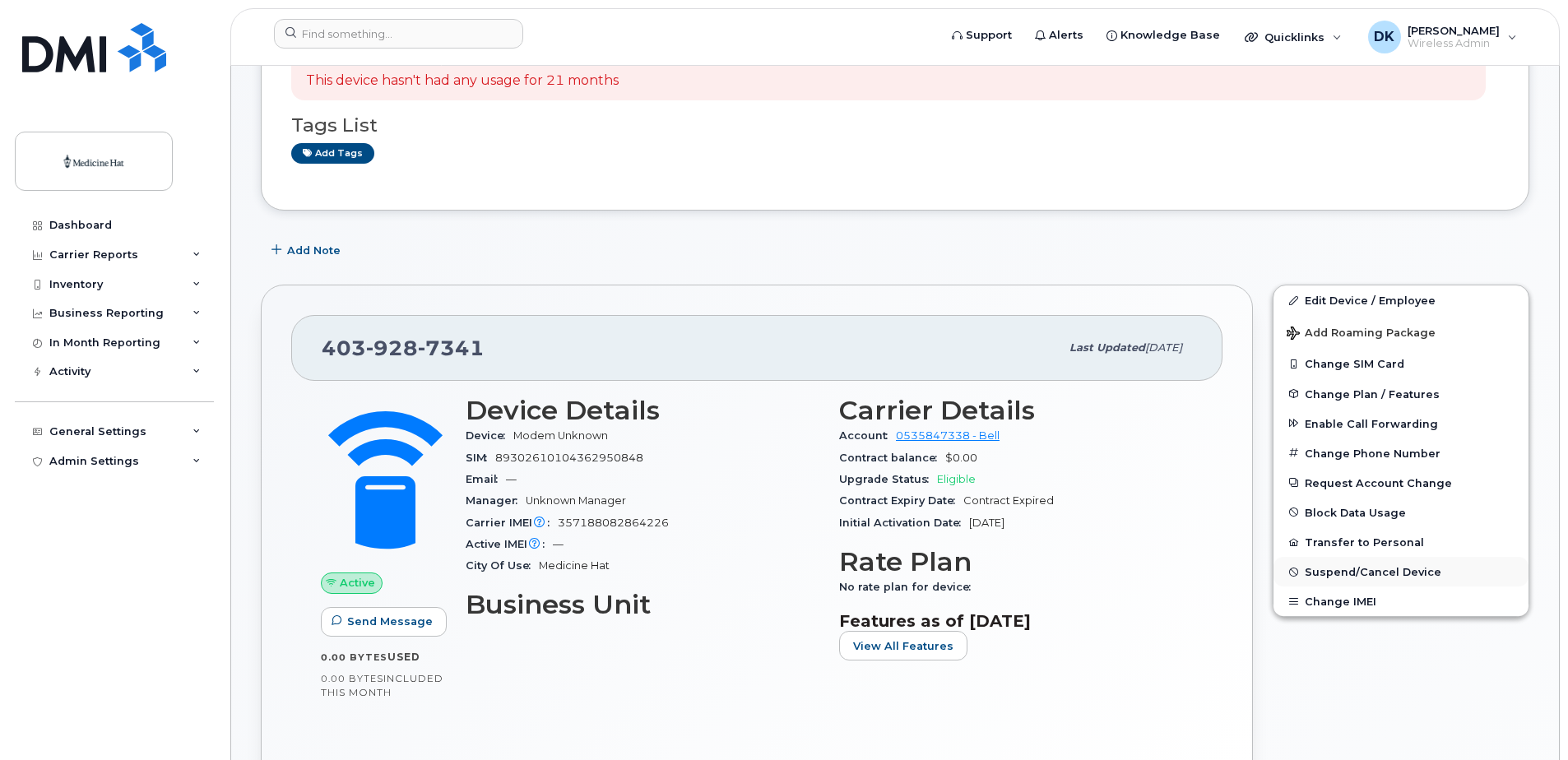
click at [1340, 573] on span "Suspend/Cancel Device" at bounding box center [1373, 572] width 137 height 12
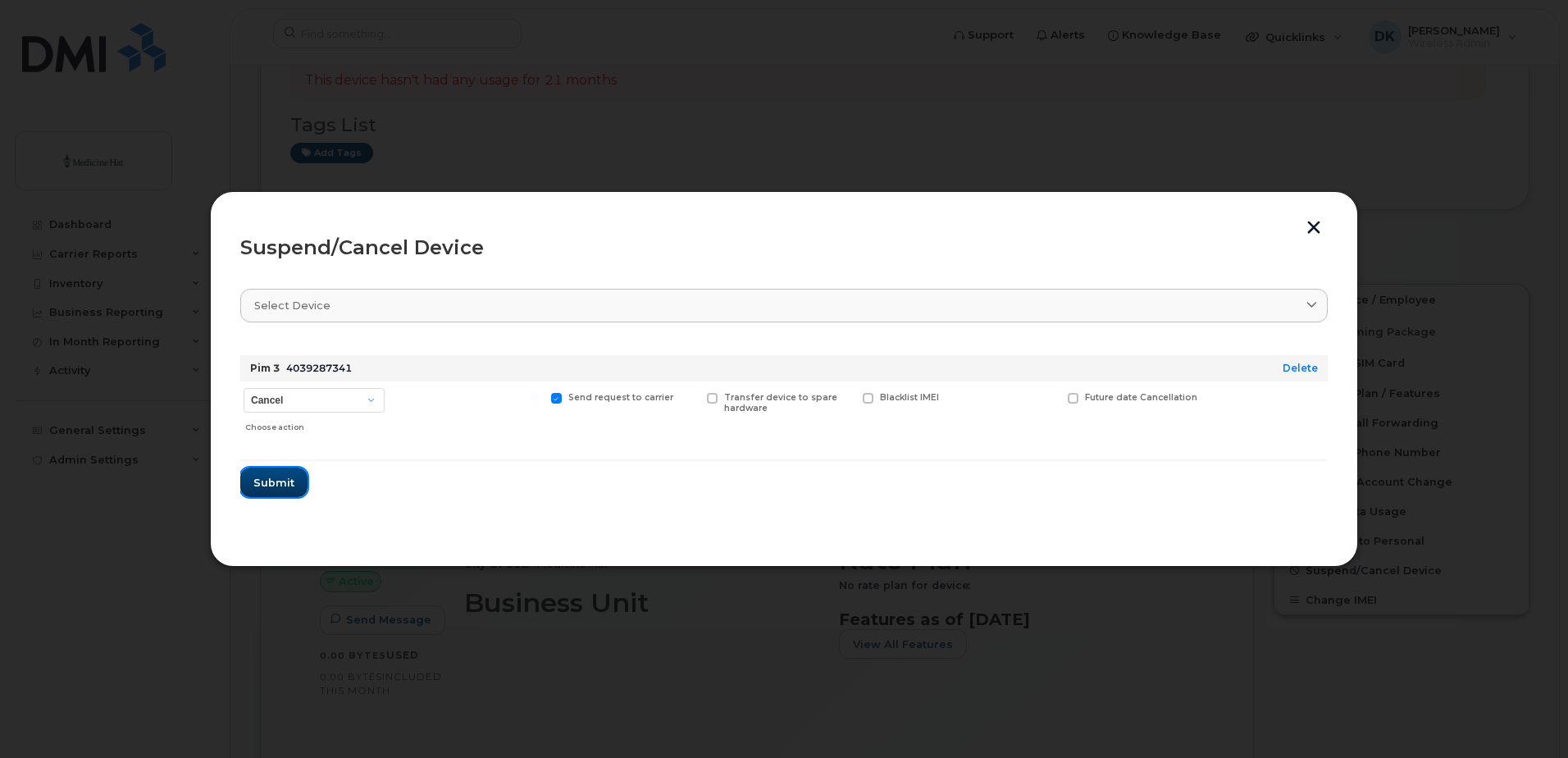
click at [283, 476] on span "Submit" at bounding box center [274, 482] width 41 height 16
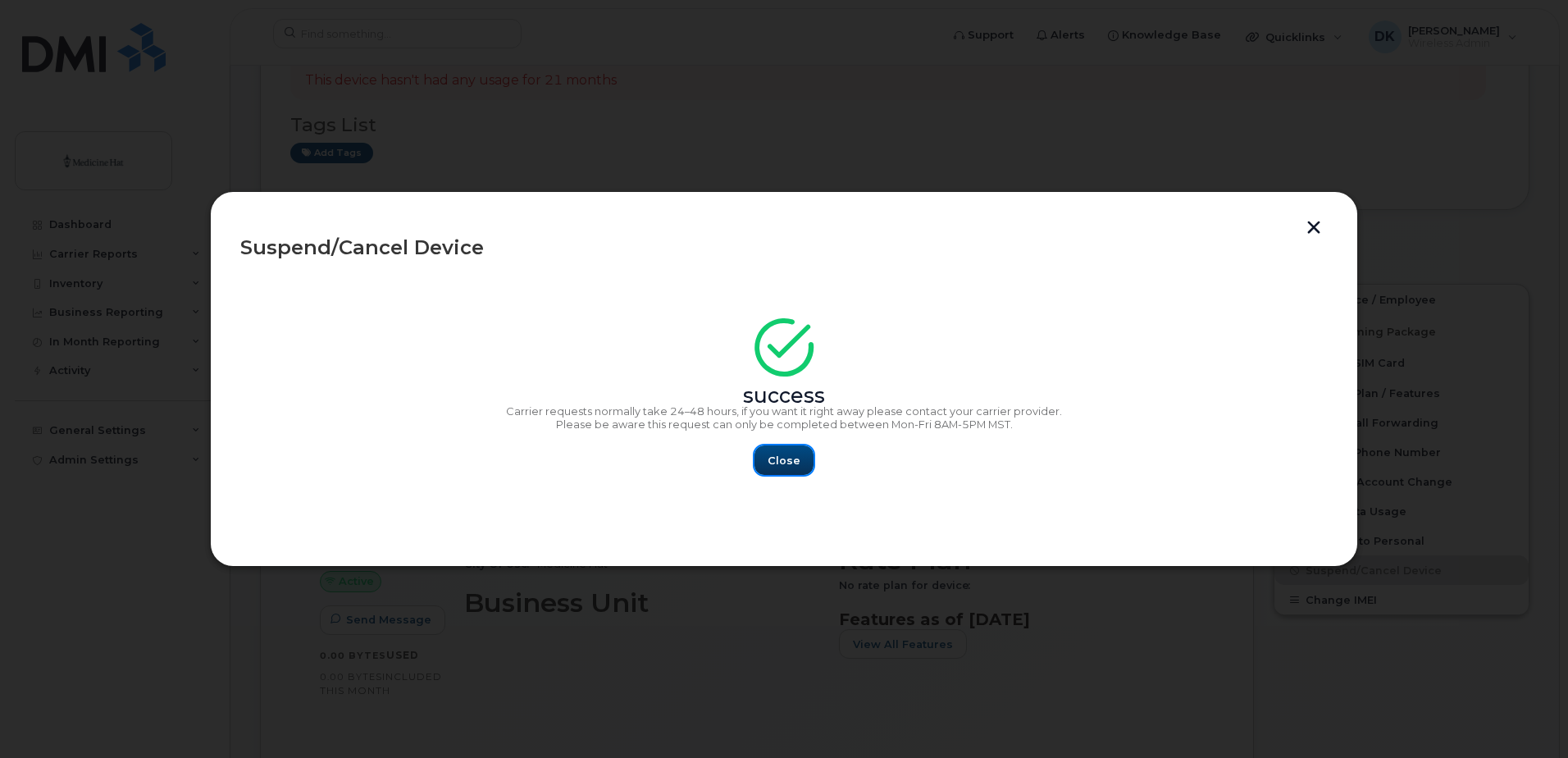
click at [796, 464] on span "Close" at bounding box center [784, 461] width 33 height 16
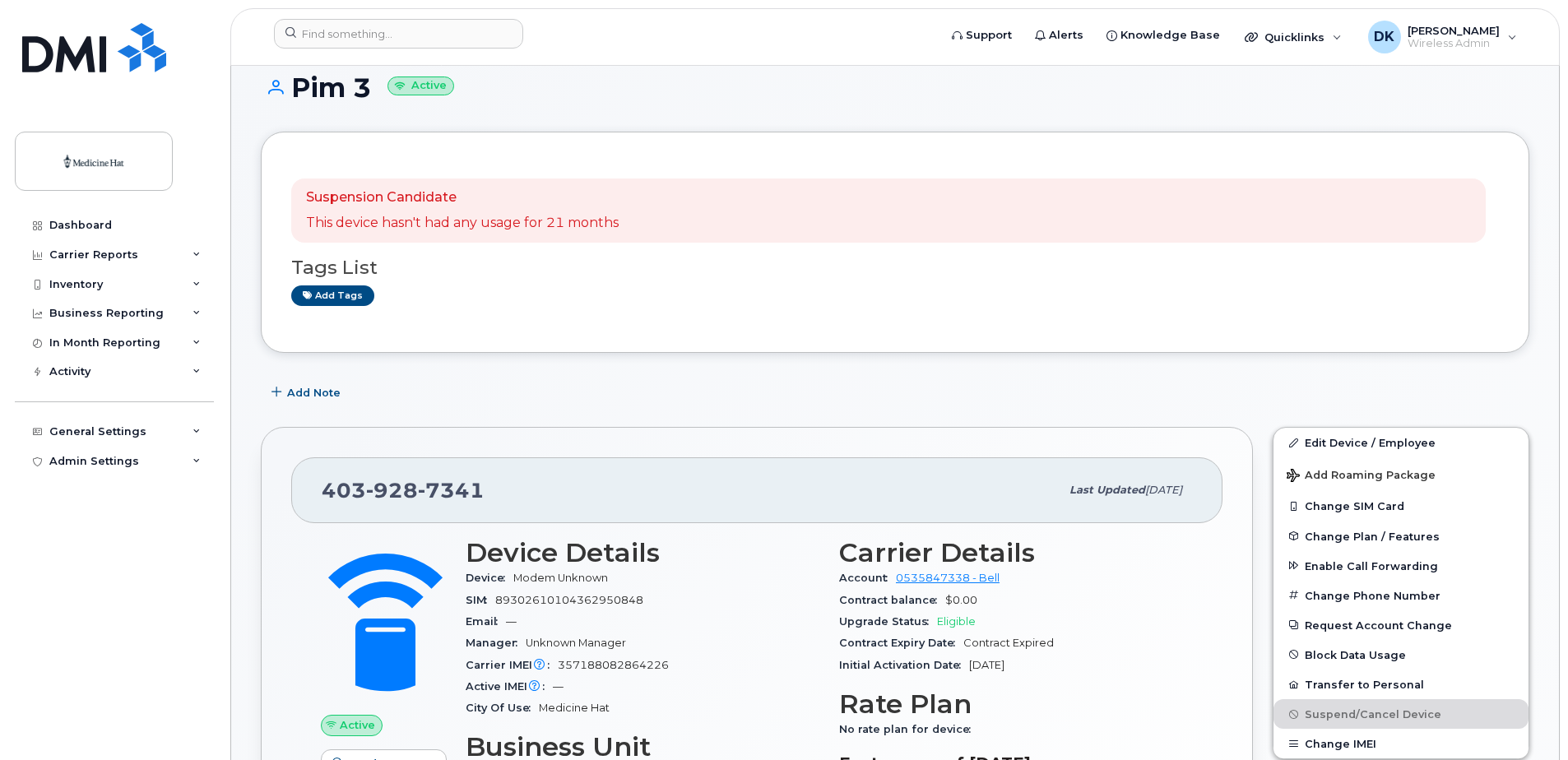
scroll to position [0, 0]
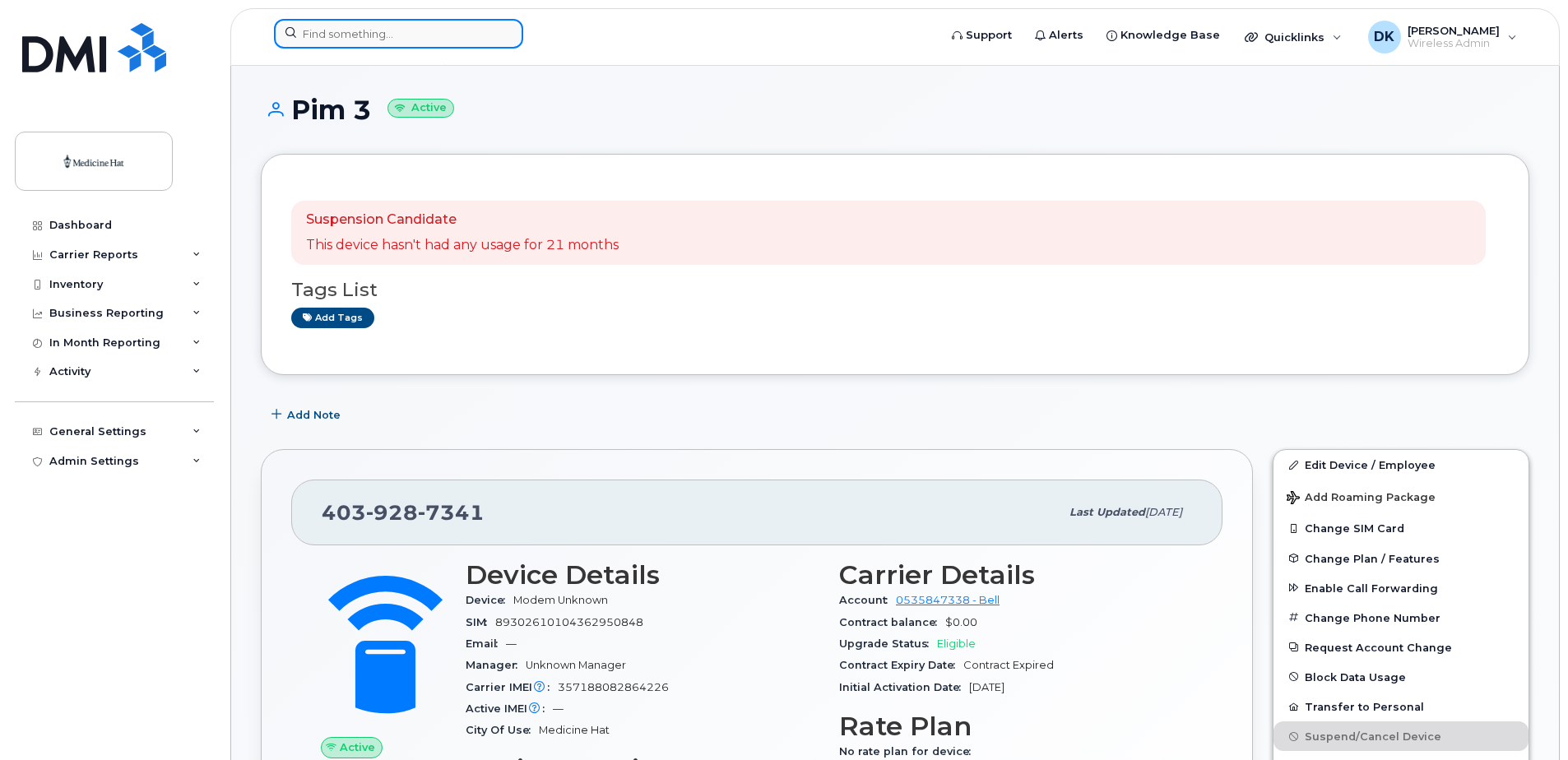
click at [356, 42] on input at bounding box center [398, 33] width 249 height 29
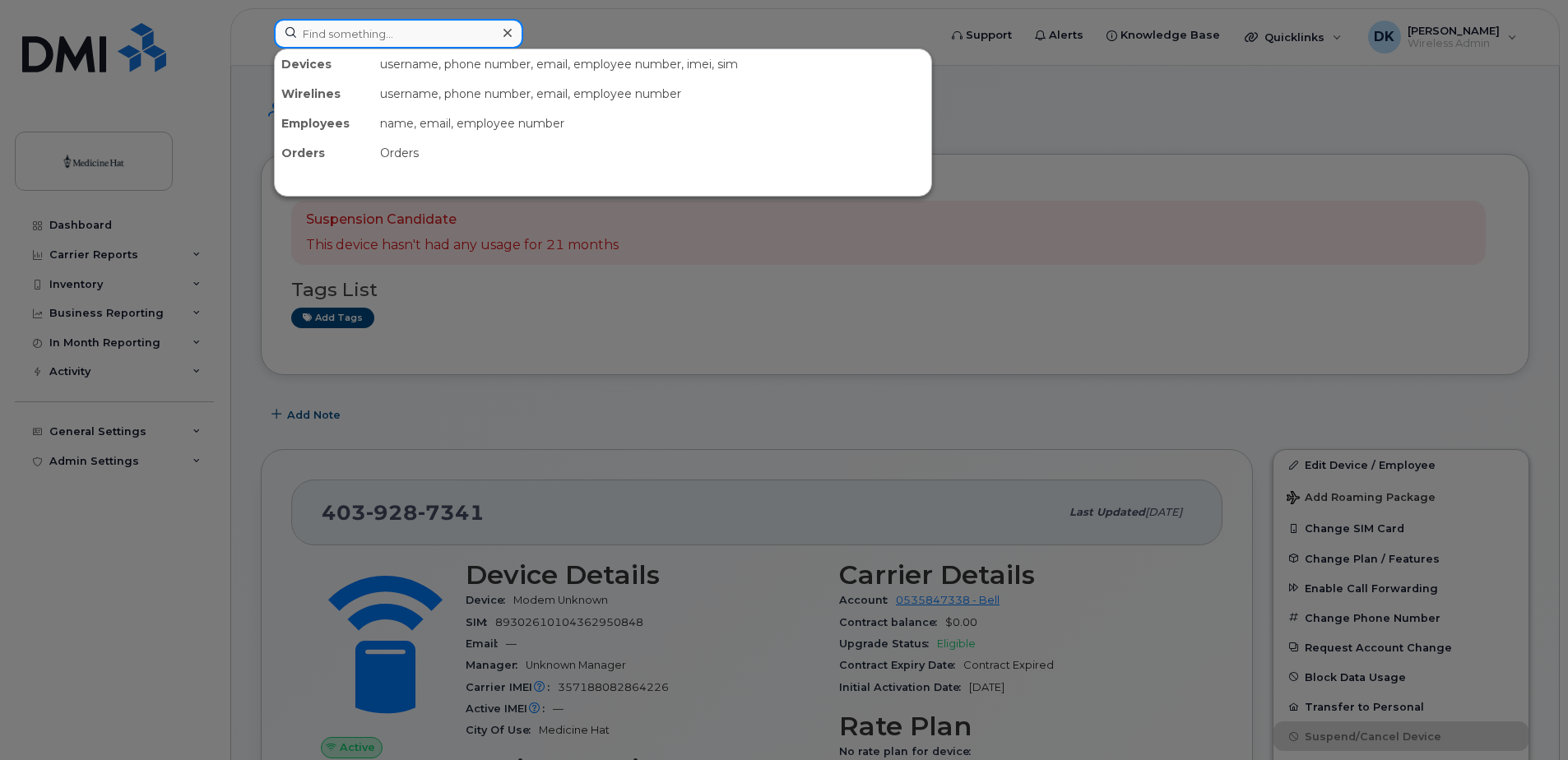
paste input "403-458-1283"
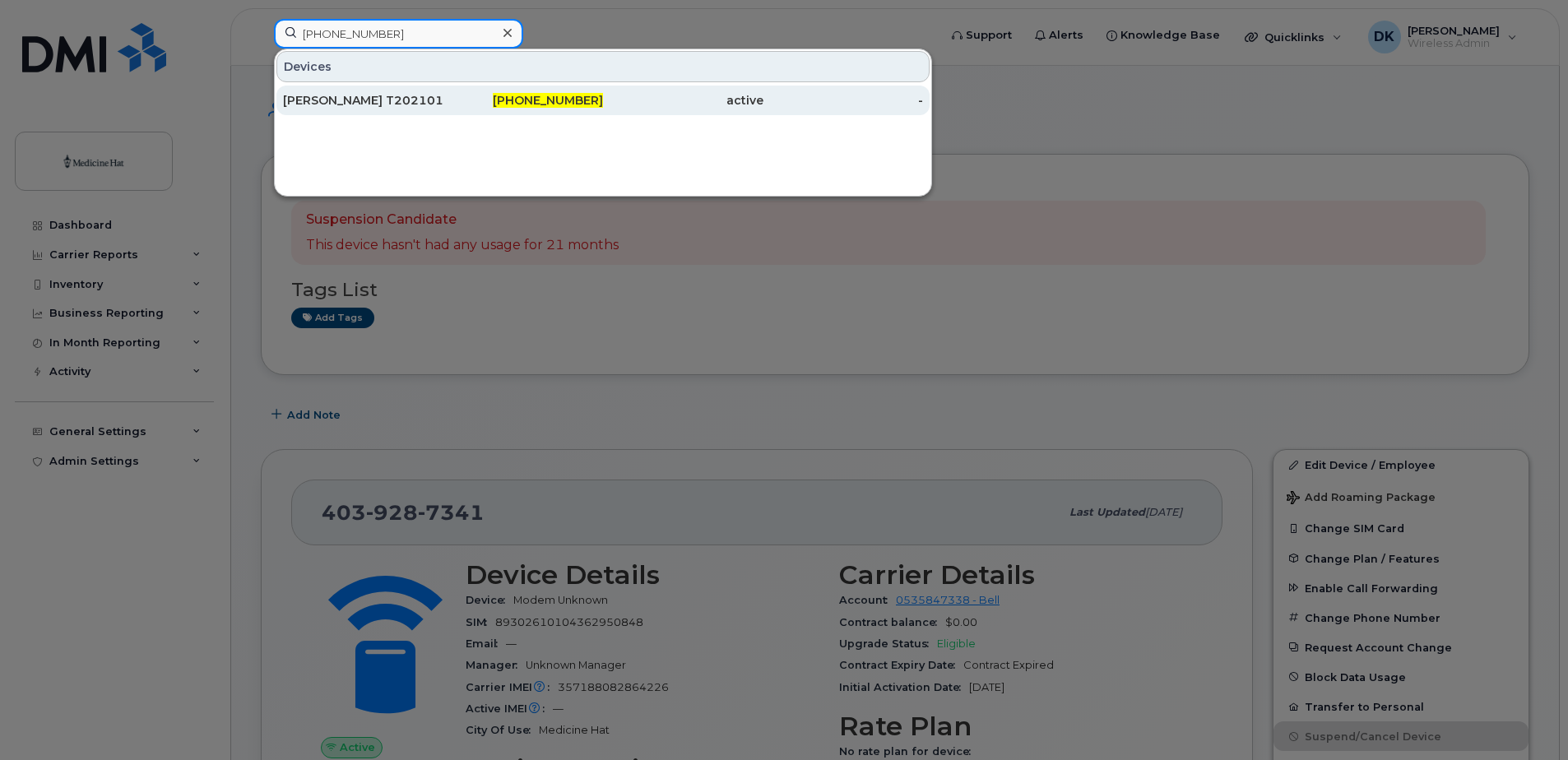
type input "403-458-1283"
click at [342, 102] on div "Shane Briggs T2021014" at bounding box center [363, 100] width 160 height 16
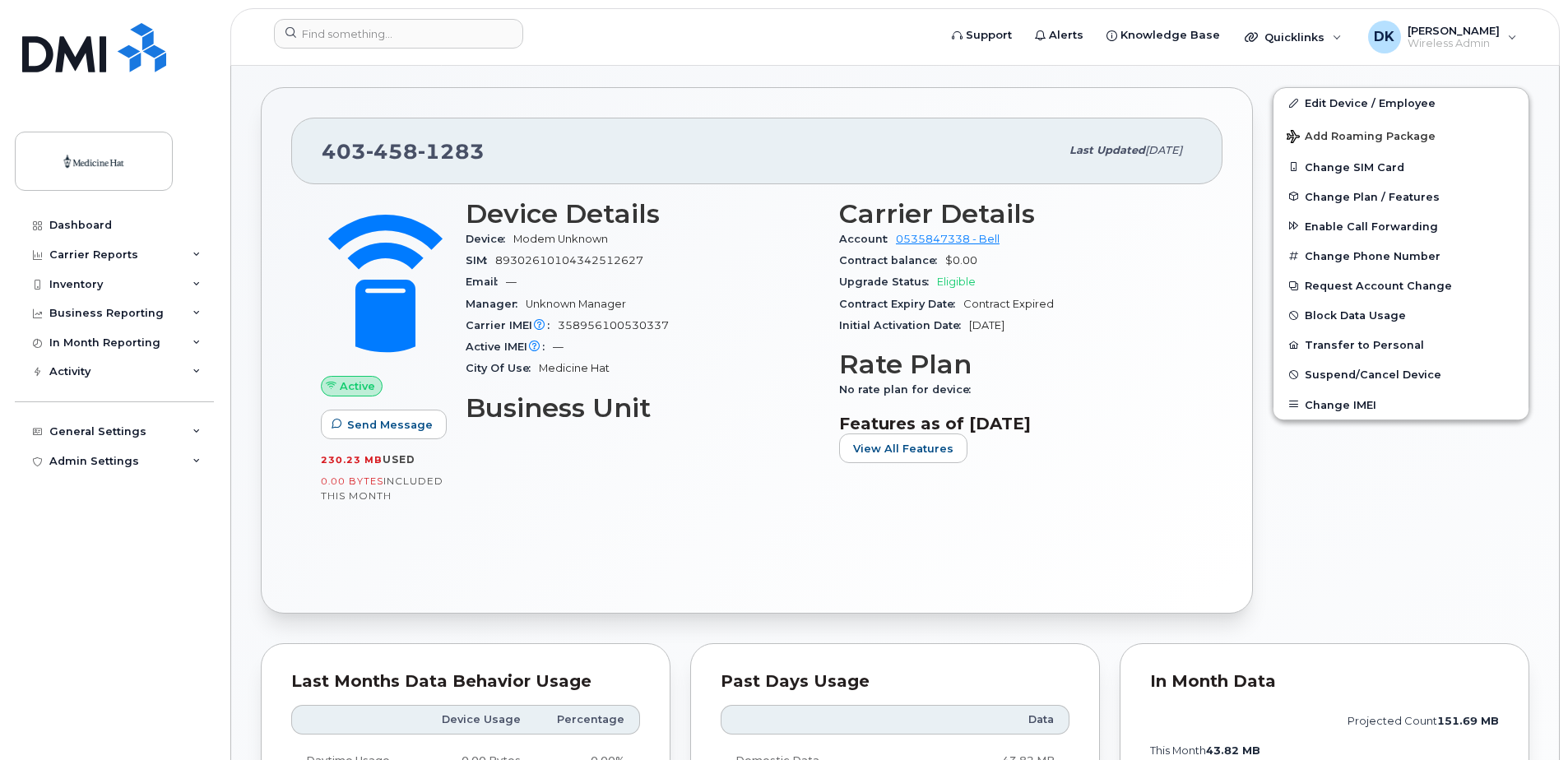
scroll to position [246, 0]
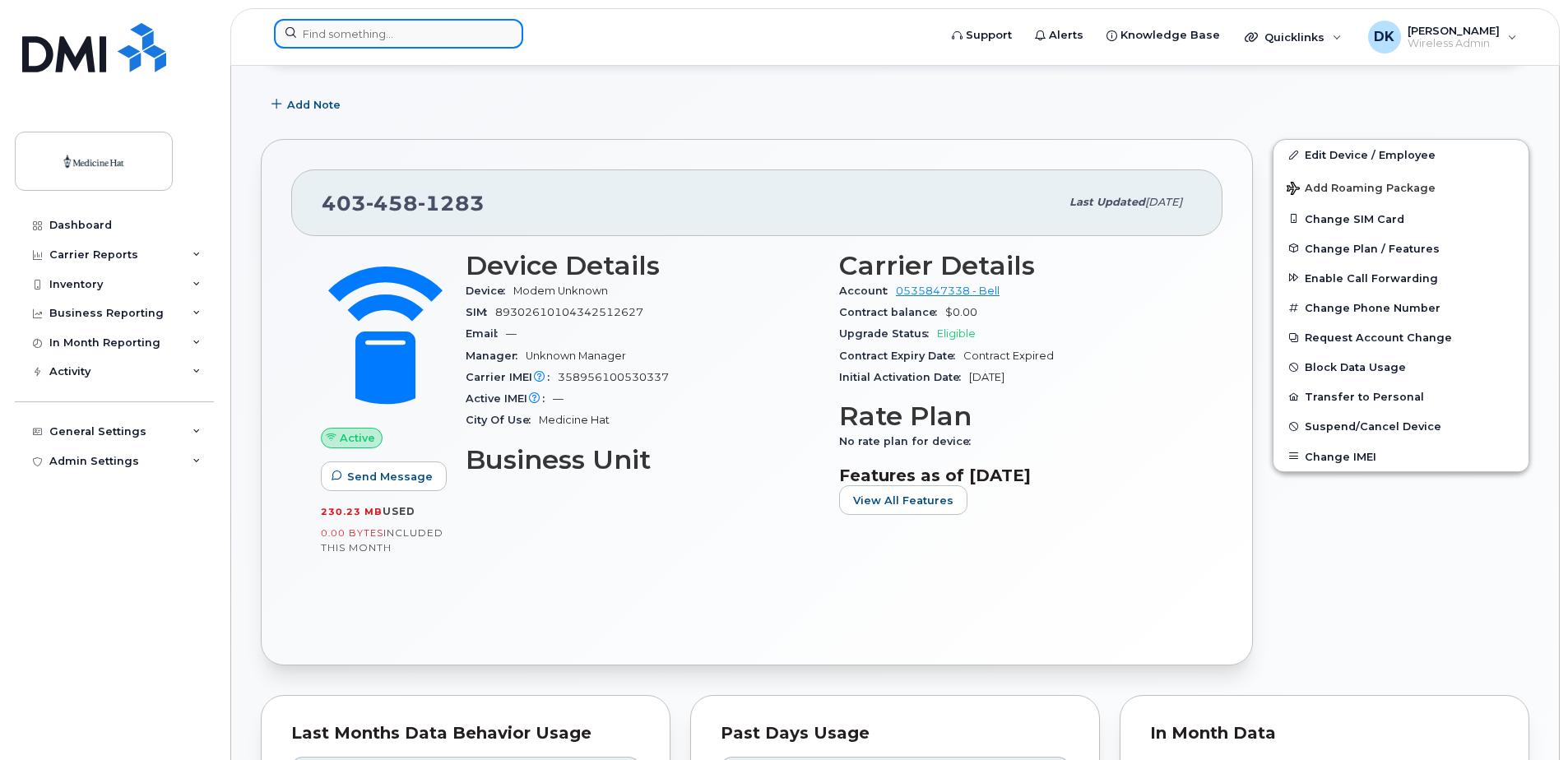
click at [423, 29] on input at bounding box center [398, 33] width 249 height 29
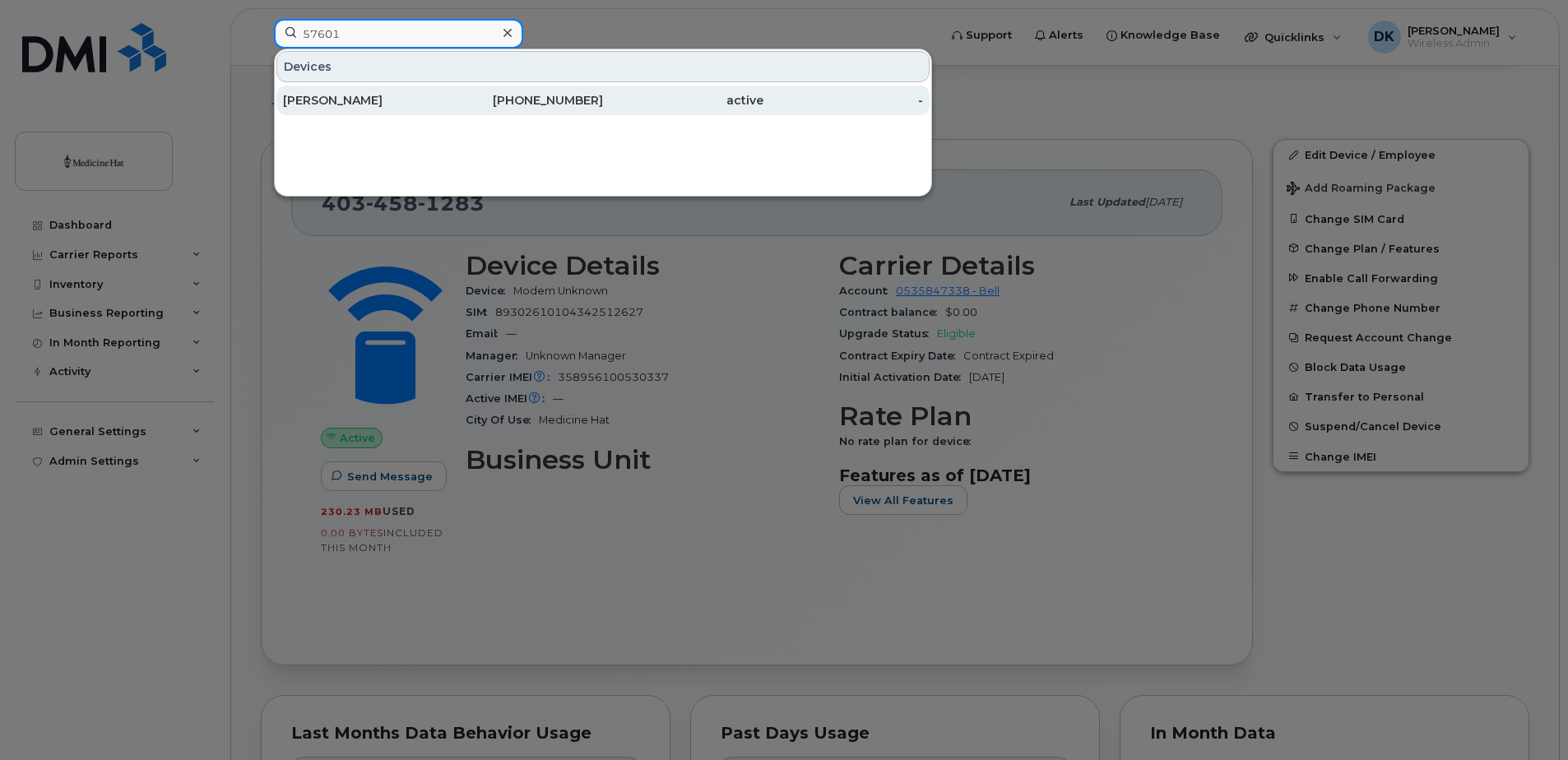
type input "57601"
click at [347, 98] on div "Jo Simmons" at bounding box center [363, 100] width 160 height 16
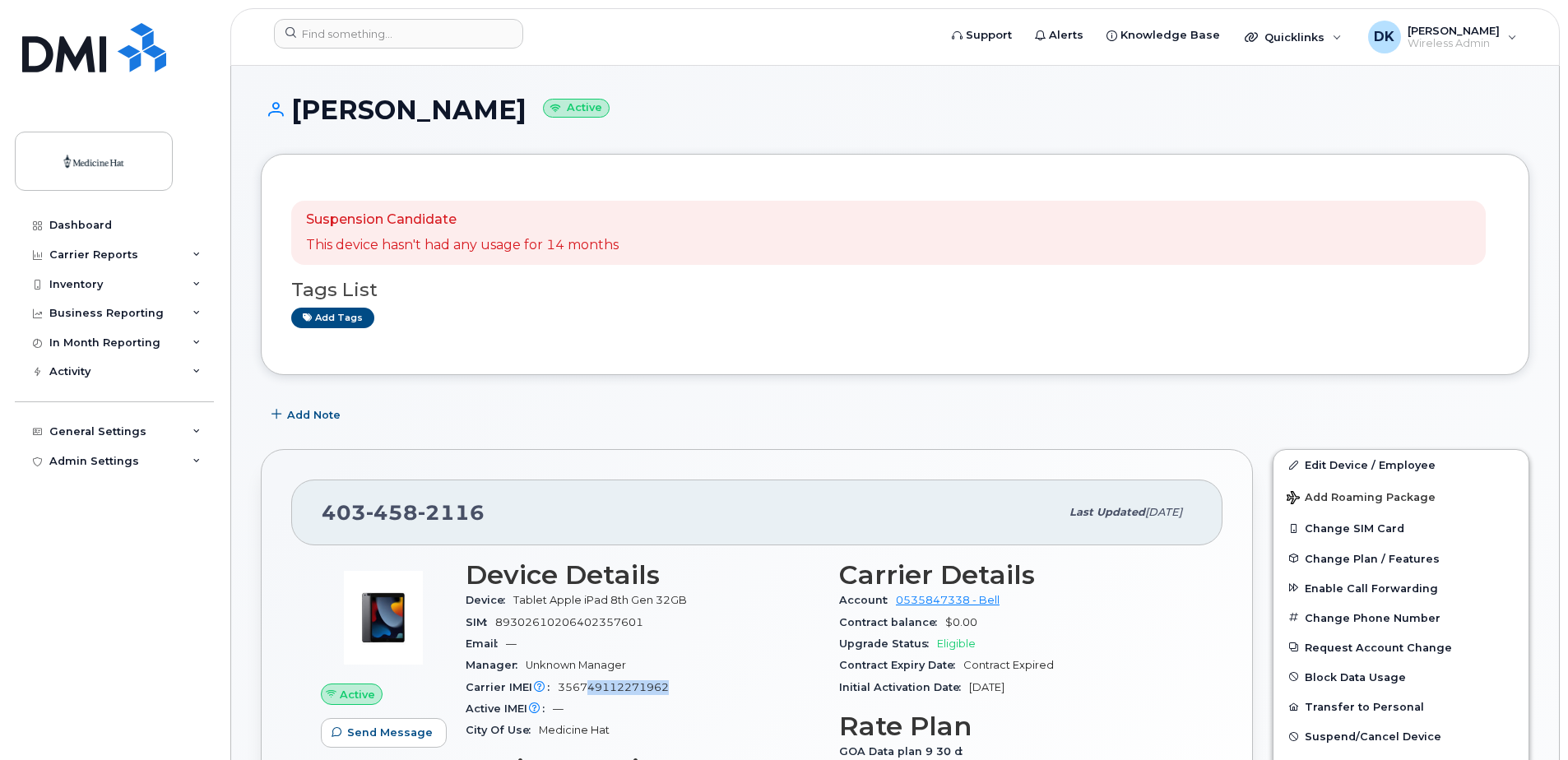
drag, startPoint x: 671, startPoint y: 687, endPoint x: 590, endPoint y: 691, distance: 81.1
click at [590, 691] on div "Carrier IMEI Carrier IMEI is reported during the last billing cycle or change o…" at bounding box center [642, 687] width 354 height 21
drag, startPoint x: 590, startPoint y: 691, endPoint x: 683, endPoint y: 622, distance: 115.8
click at [683, 622] on div "SIM [TECHNICAL_ID]" at bounding box center [642, 622] width 354 height 21
